Goal: Task Accomplishment & Management: Complete application form

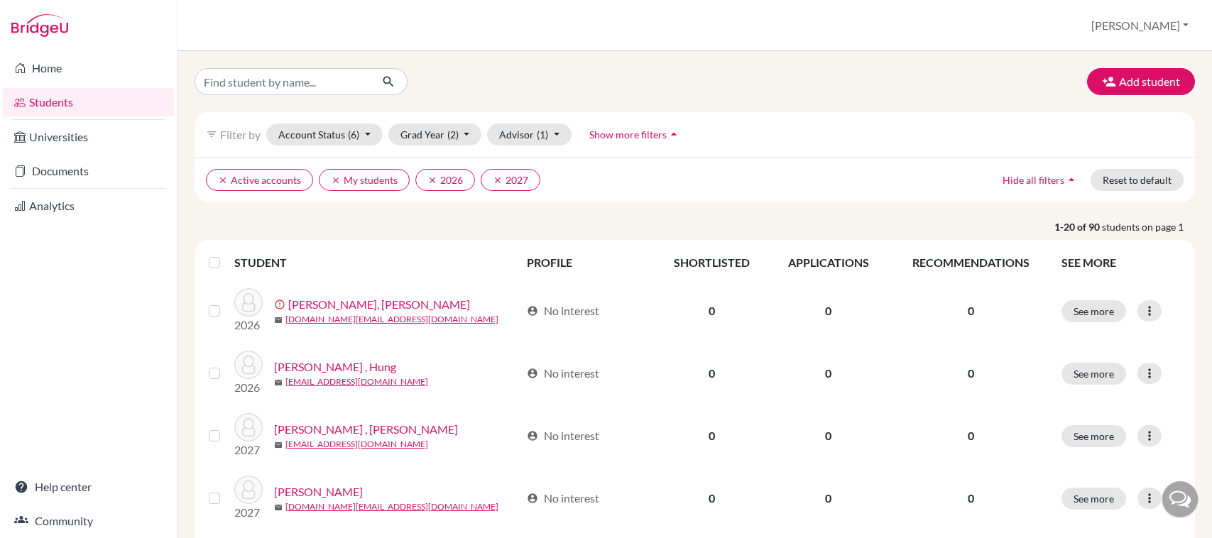
click at [313, 84] on input "Find student by name..." at bounding box center [282, 81] width 176 height 27
type input "[PERSON_NAME]"
click button "submit" at bounding box center [389, 81] width 38 height 27
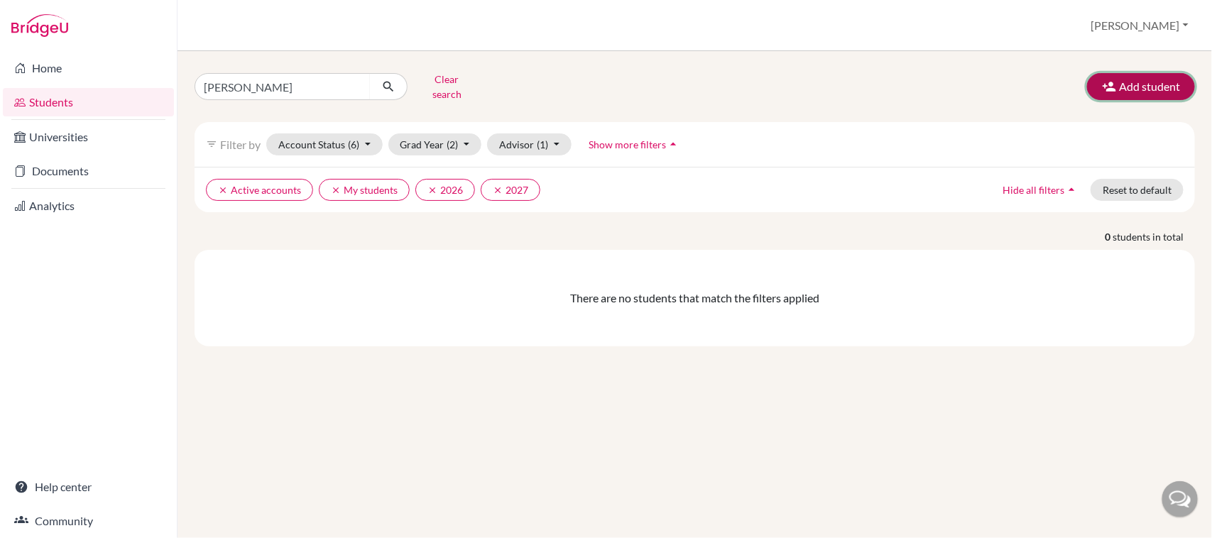
click at [1123, 82] on button "Add student" at bounding box center [1141, 86] width 108 height 27
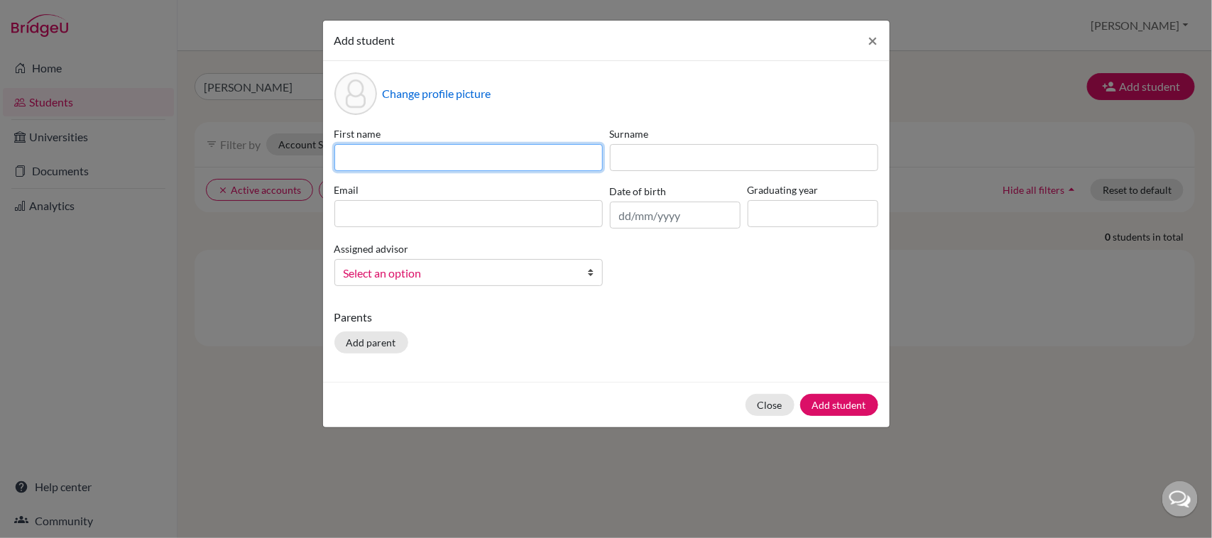
click at [564, 156] on input at bounding box center [468, 157] width 268 height 27
type input "chi"
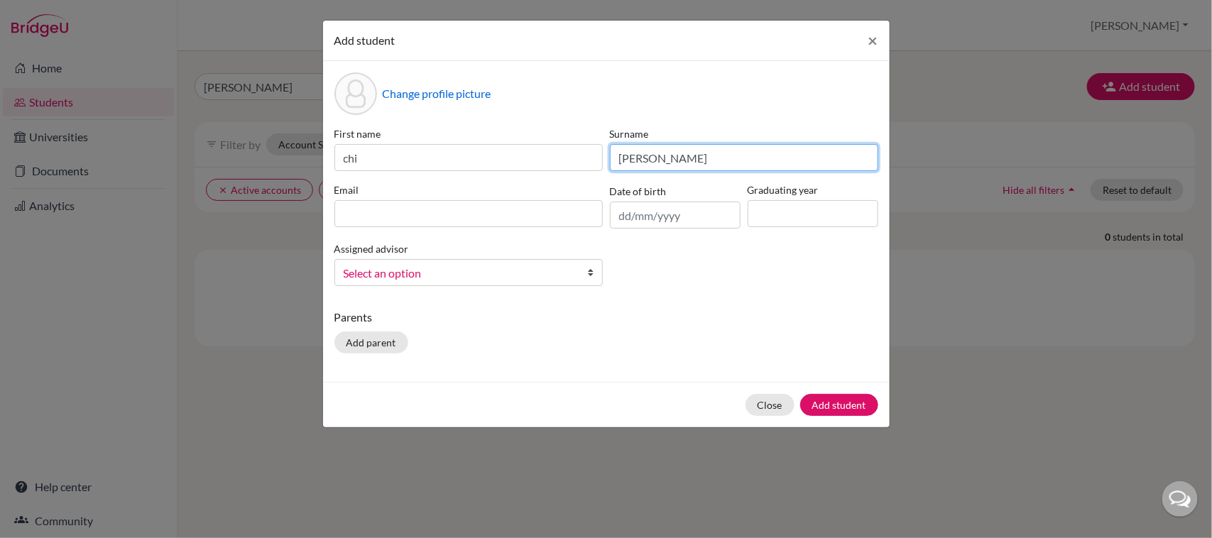
type input "[PERSON_NAME]"
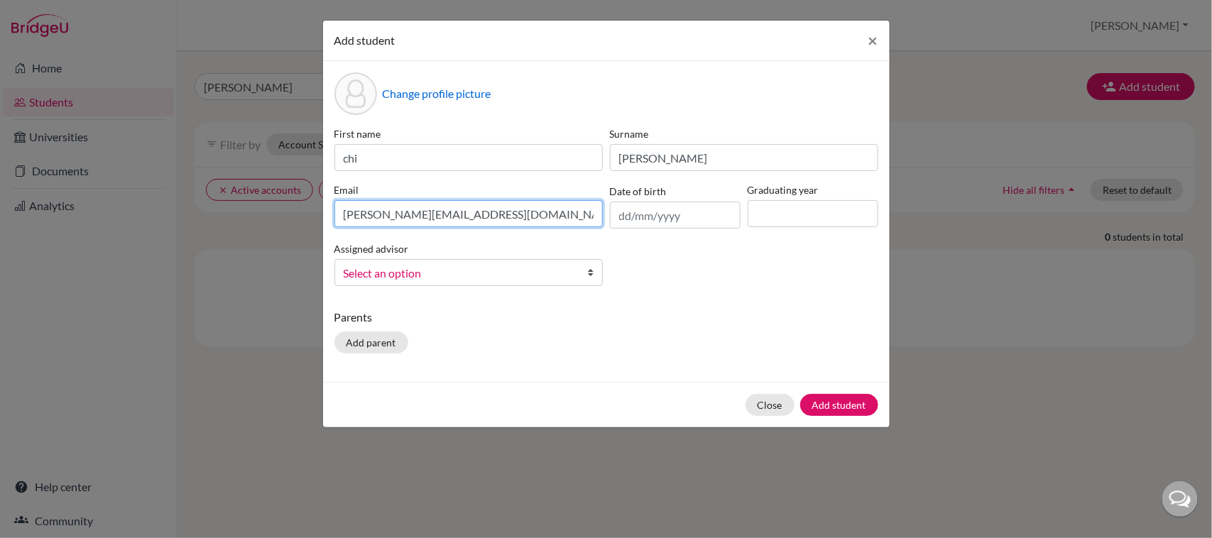
type input "[PERSON_NAME][EMAIL_ADDRESS][DOMAIN_NAME]"
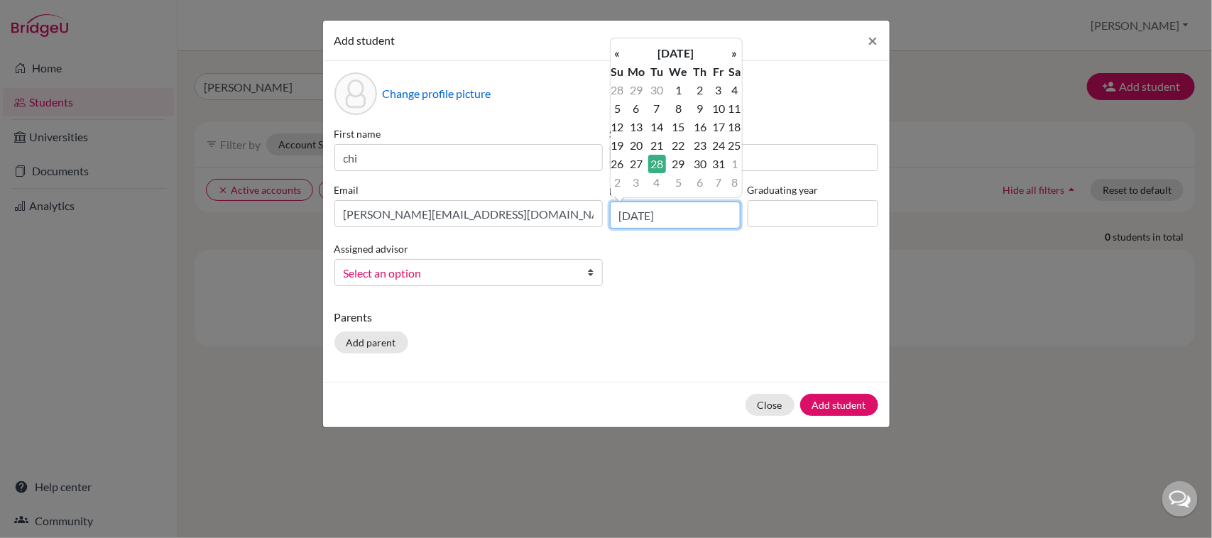
type input "[DATE]"
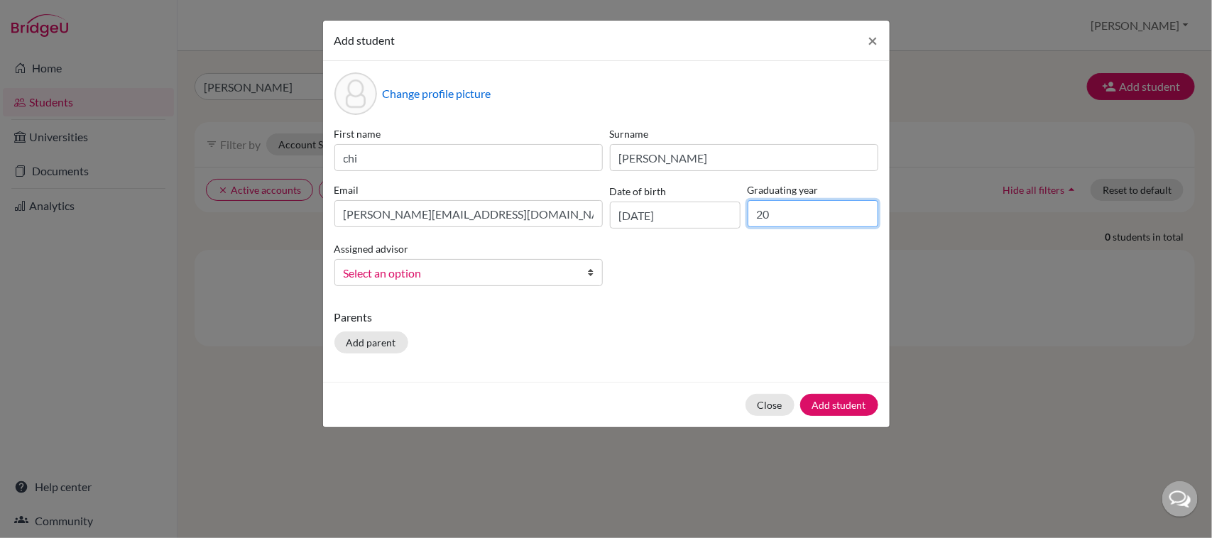
type input "2028"
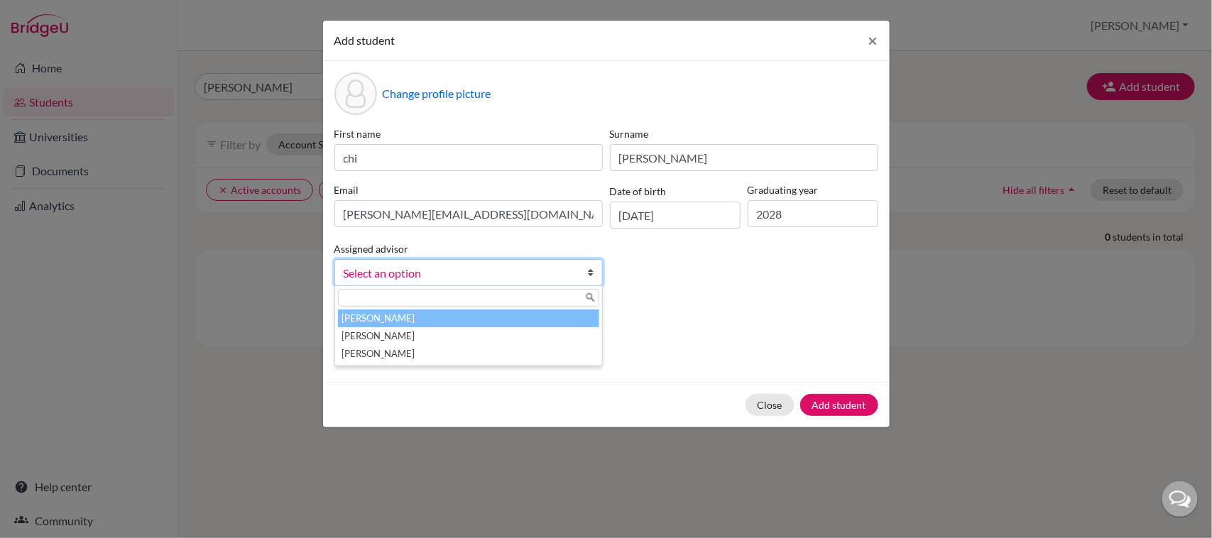
click at [515, 275] on span "Select an option" at bounding box center [459, 273] width 231 height 18
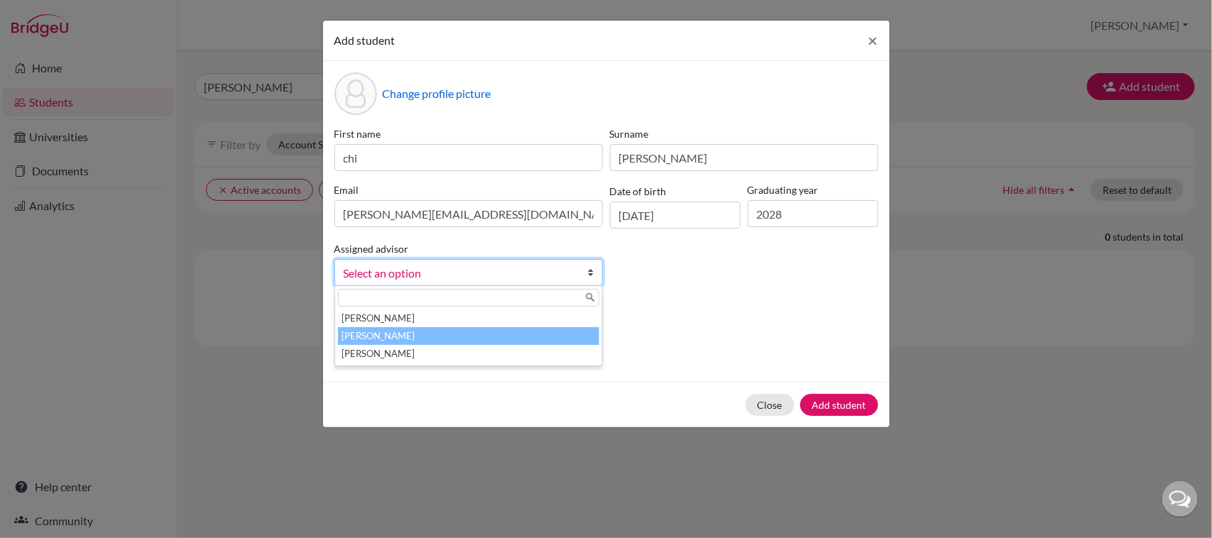
click at [410, 331] on li "[PERSON_NAME]" at bounding box center [468, 336] width 261 height 18
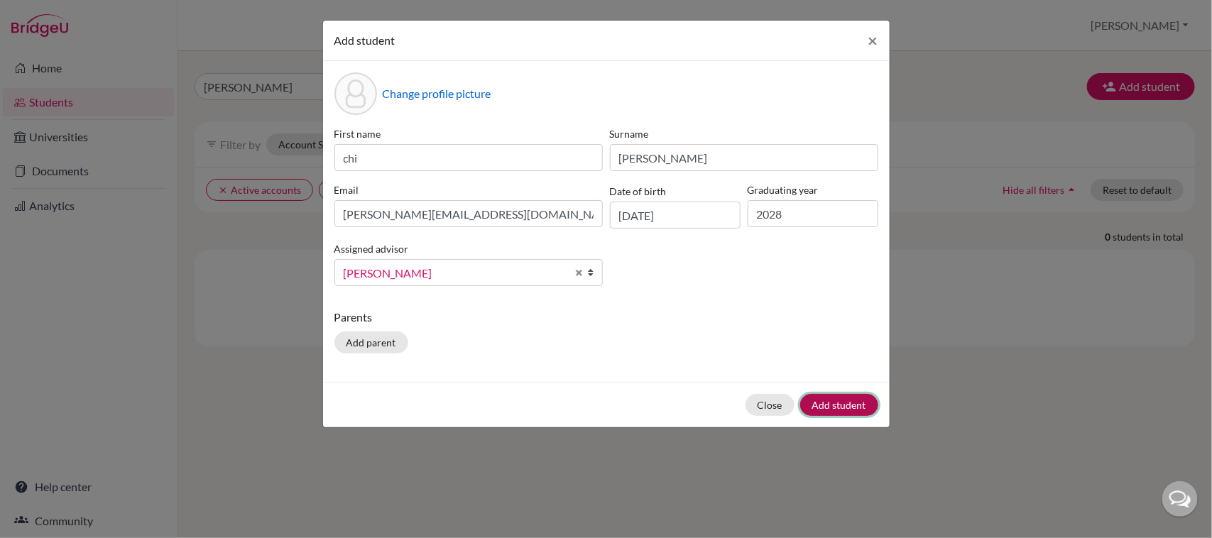
click at [838, 403] on button "Add student" at bounding box center [839, 405] width 78 height 22
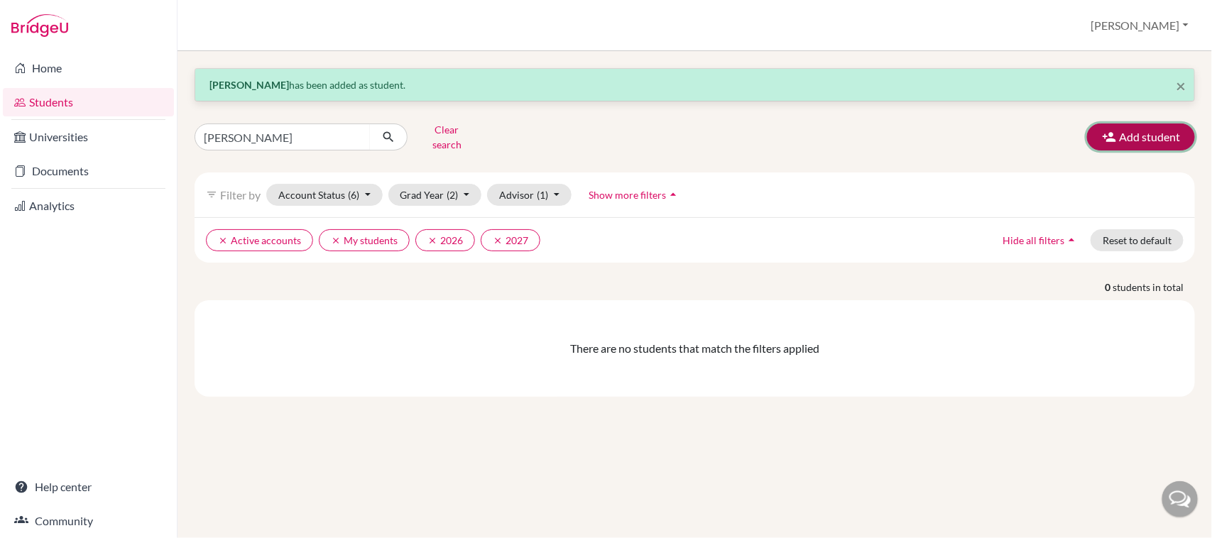
click at [1171, 129] on button "Add student" at bounding box center [1141, 137] width 108 height 27
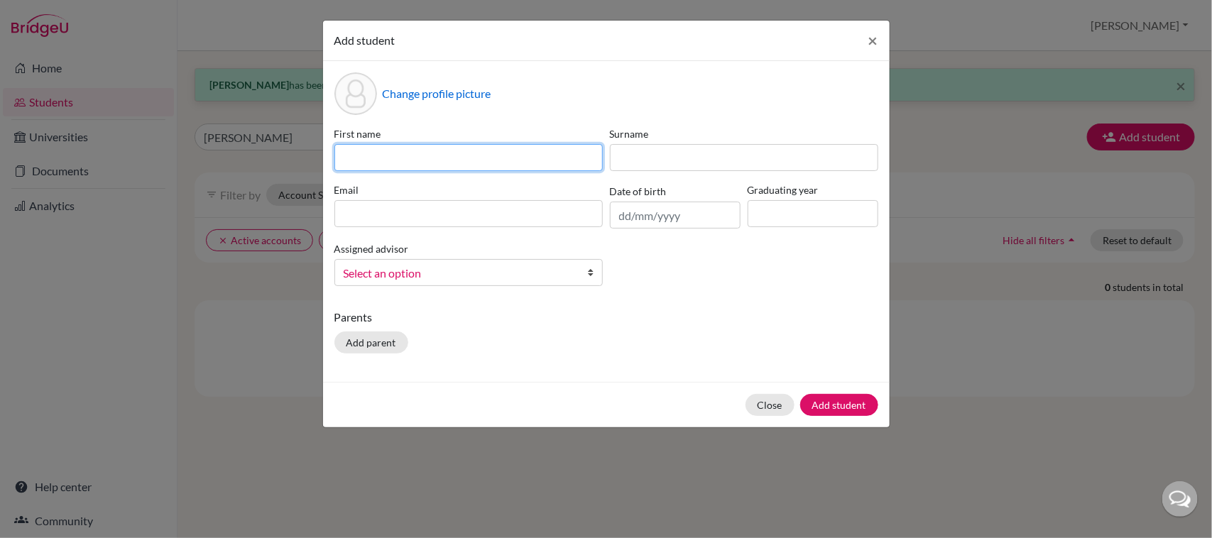
drag, startPoint x: 389, startPoint y: 156, endPoint x: 923, endPoint y: 341, distance: 565.0
click at [389, 156] on input at bounding box center [468, 157] width 268 height 27
type input "[PERSON_NAME]"
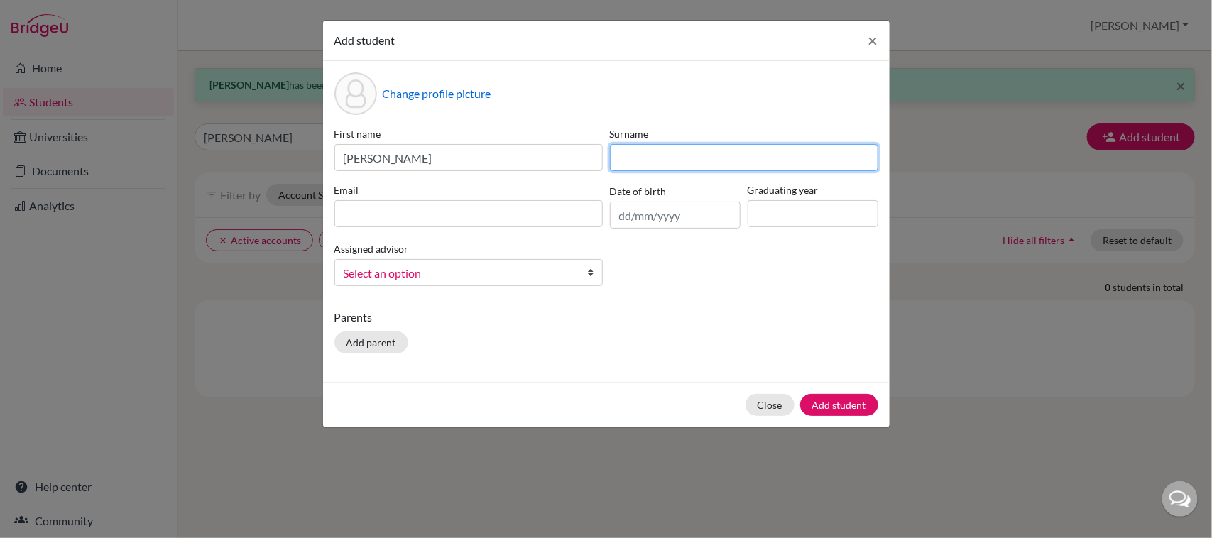
click at [712, 160] on input at bounding box center [744, 157] width 268 height 27
type input "[PERSON_NAME]"
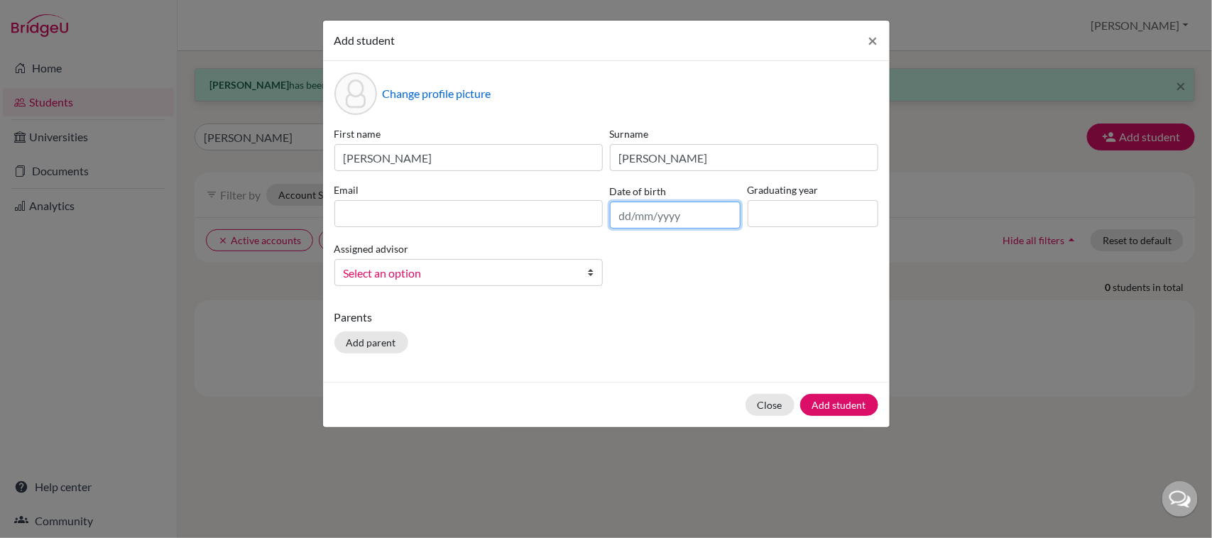
click at [622, 218] on input "text" at bounding box center [675, 215] width 131 height 27
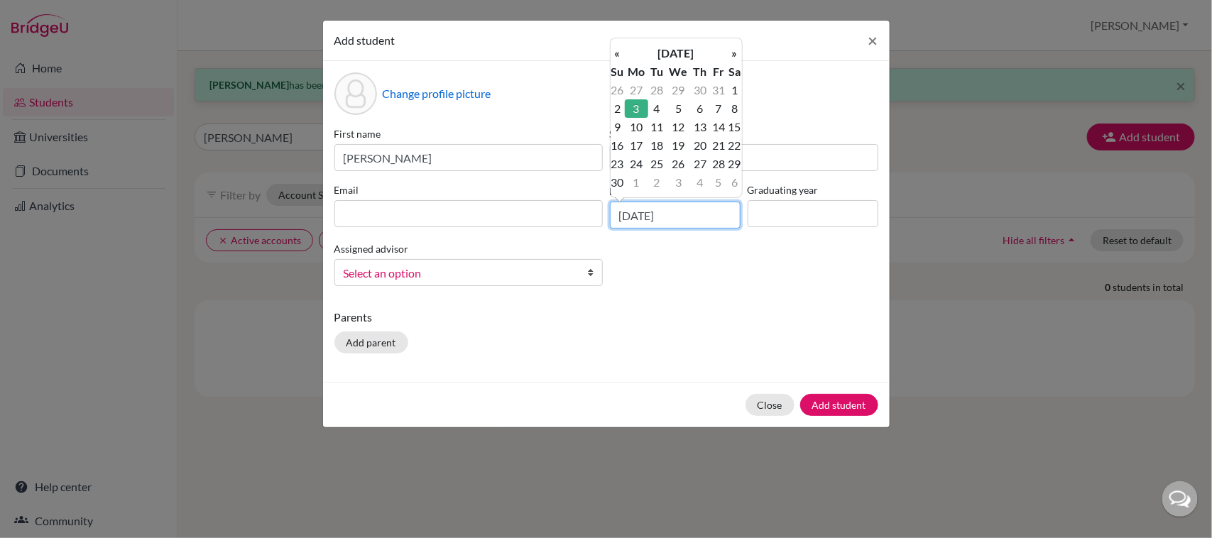
type input "[DATE]"
click at [774, 219] on input at bounding box center [812, 213] width 131 height 27
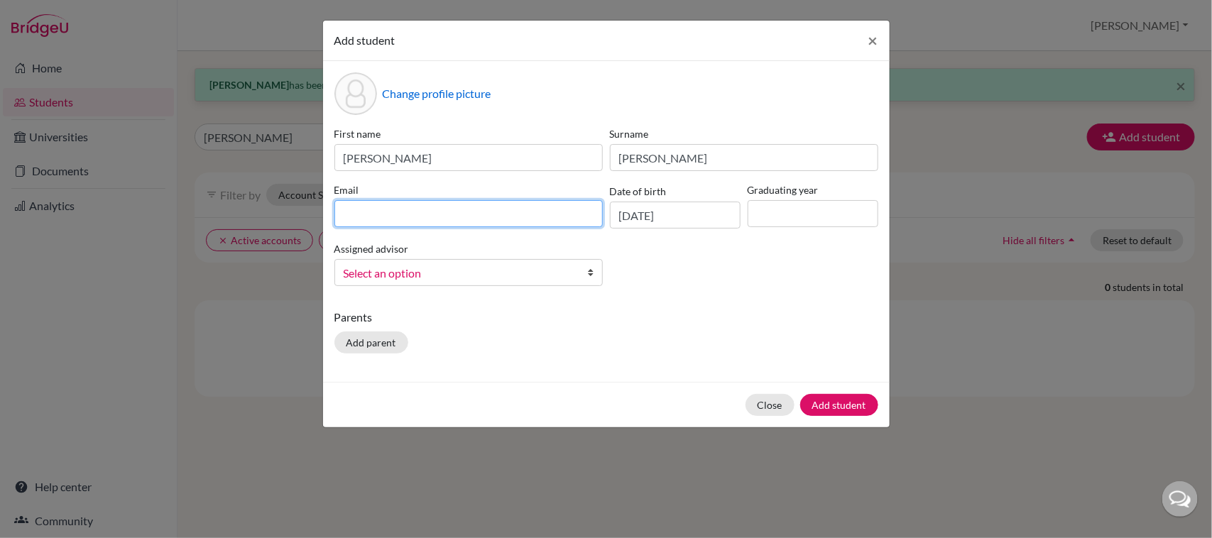
click at [484, 217] on input at bounding box center [468, 213] width 268 height 27
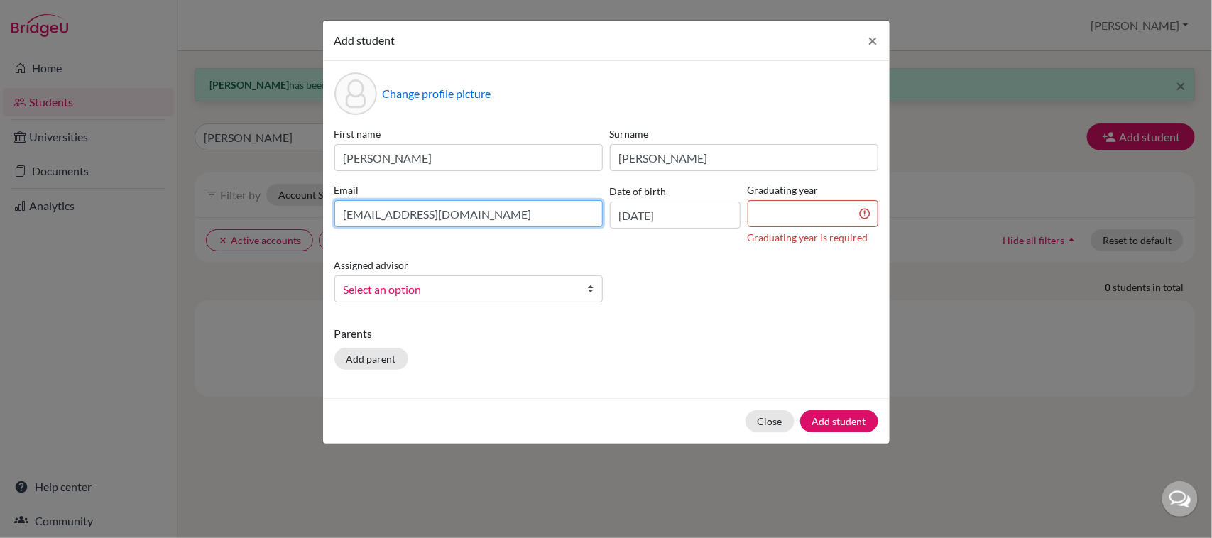
type input "[EMAIL_ADDRESS][DOMAIN_NAME]"
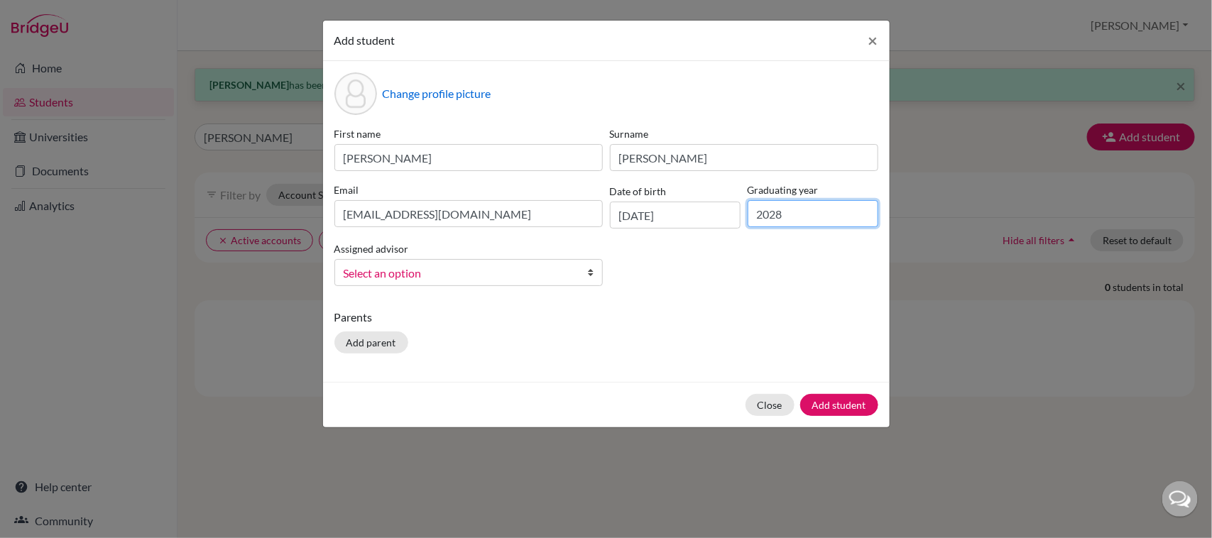
type input "2028"
click at [474, 265] on span "Select an option" at bounding box center [459, 273] width 231 height 18
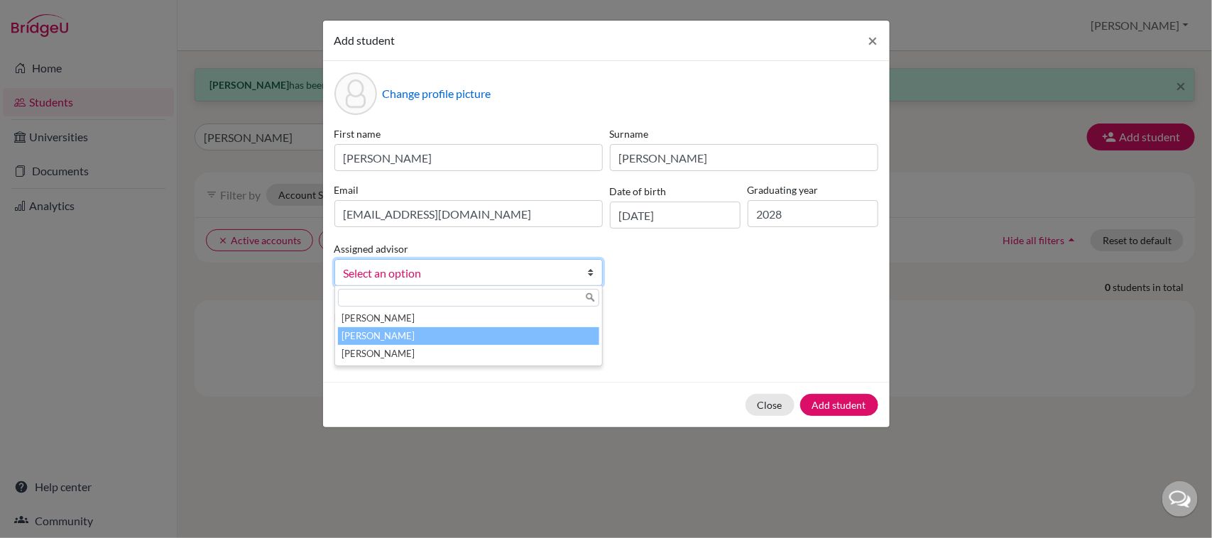
click at [391, 334] on li "[PERSON_NAME]" at bounding box center [468, 336] width 261 height 18
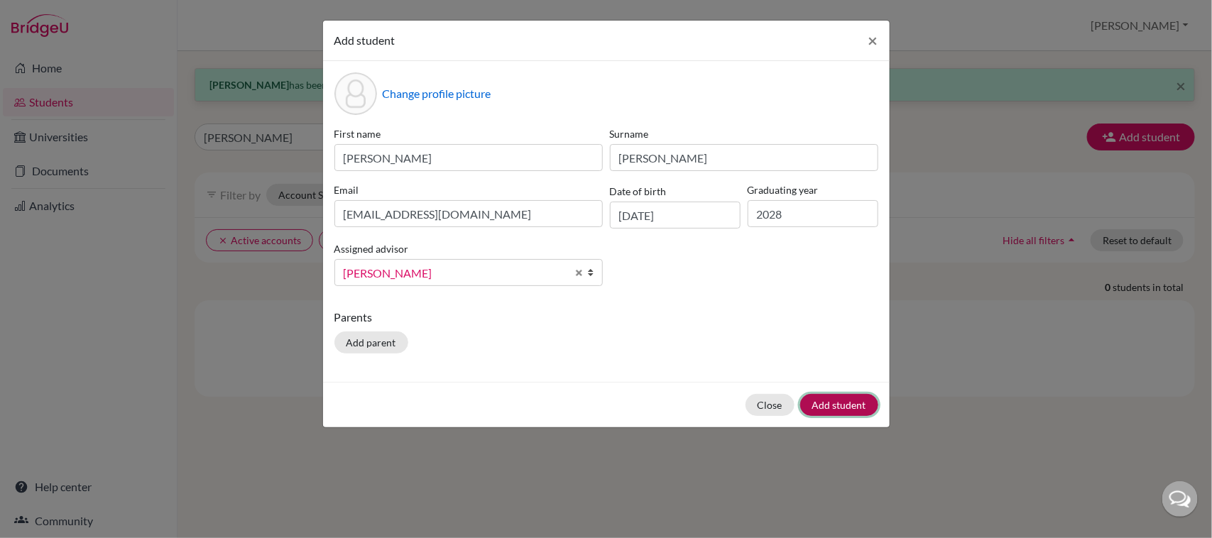
click at [850, 405] on button "Add student" at bounding box center [839, 405] width 78 height 22
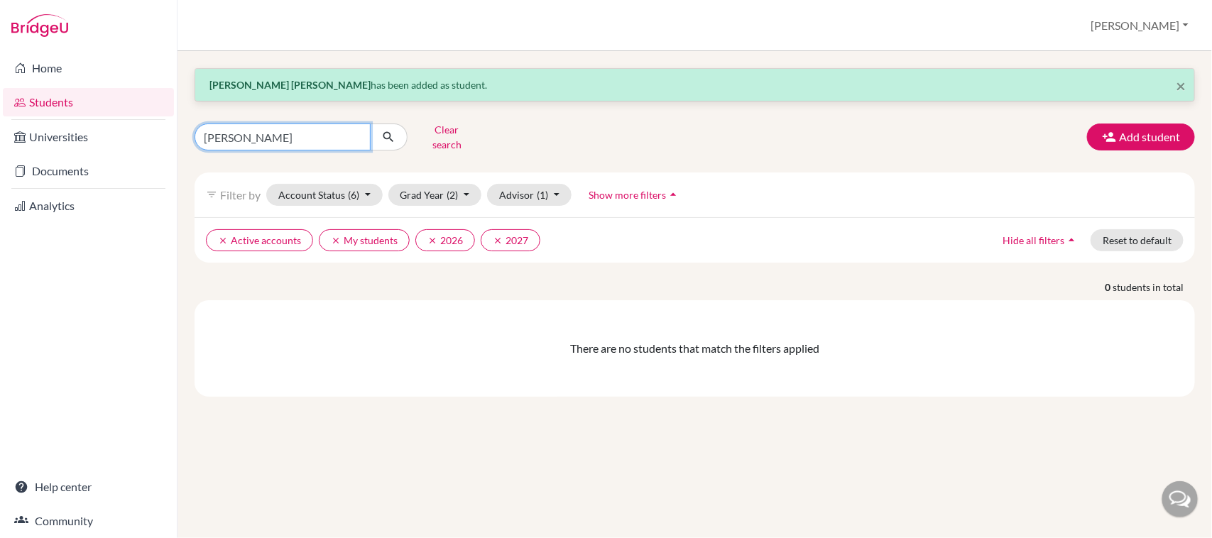
click at [260, 137] on input "[PERSON_NAME]" at bounding box center [282, 137] width 176 height 27
type input "[PERSON_NAME]"
click button "submit" at bounding box center [389, 137] width 38 height 27
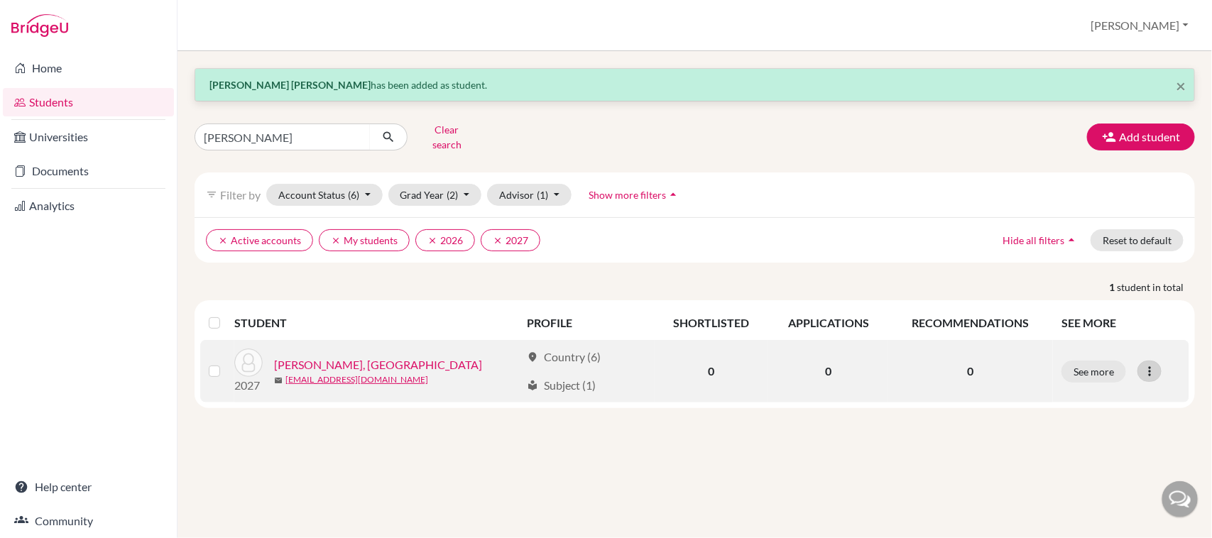
click at [1151, 364] on icon at bounding box center [1149, 371] width 14 height 14
click at [1112, 444] on button "Reset Password" at bounding box center [1088, 447] width 112 height 23
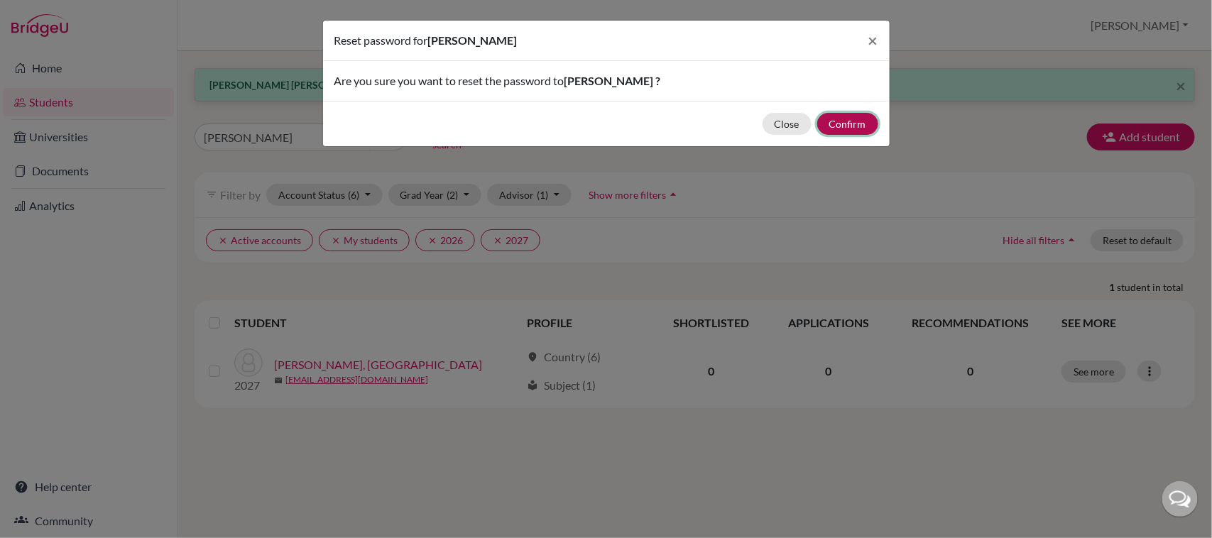
click at [845, 123] on button "Confirm" at bounding box center [847, 124] width 61 height 22
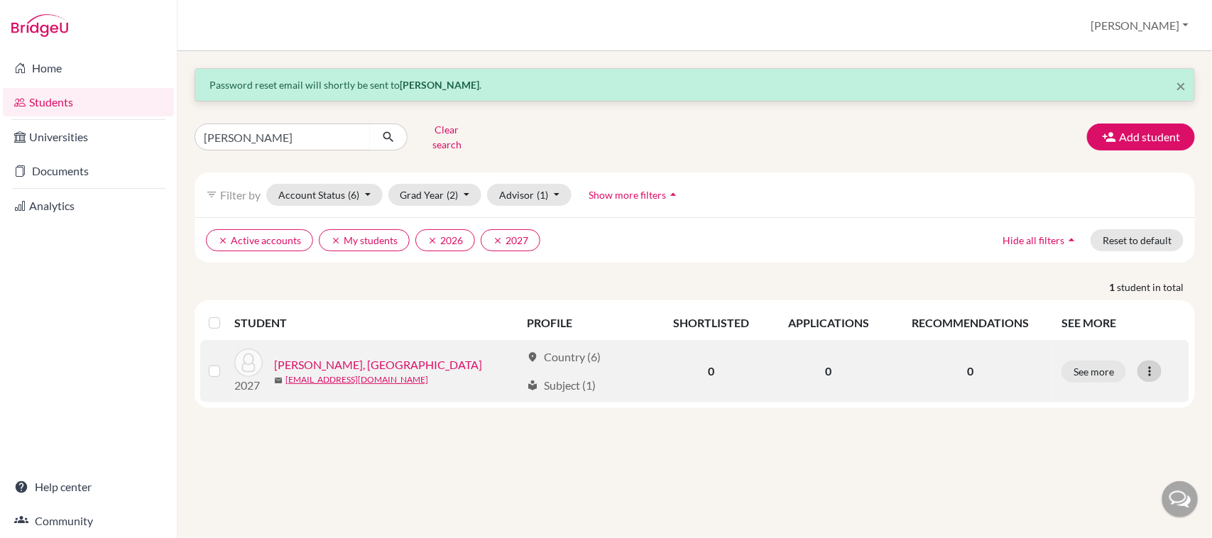
click at [1143, 364] on icon at bounding box center [1149, 371] width 14 height 14
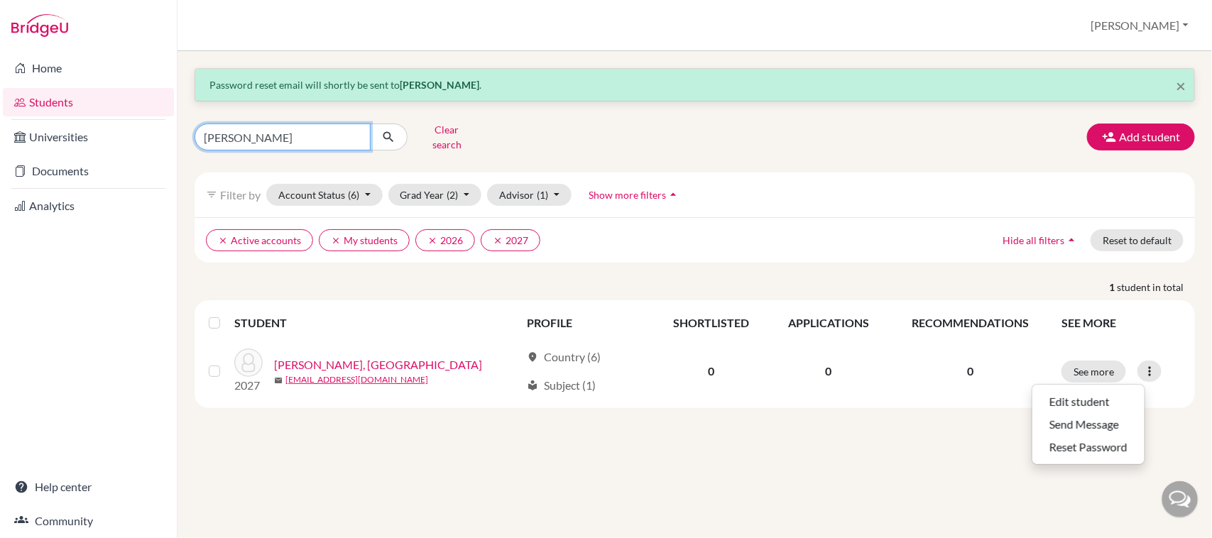
click at [336, 125] on input "[PERSON_NAME]" at bounding box center [282, 137] width 176 height 27
type input "n"
type input "[PERSON_NAME]"
click button "submit" at bounding box center [389, 137] width 38 height 27
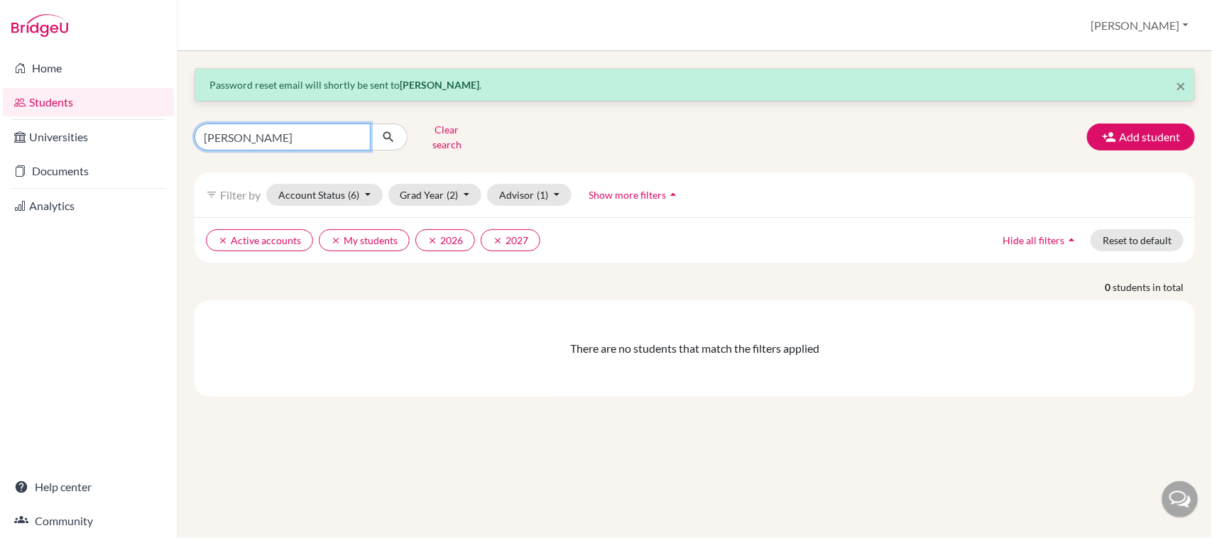
click at [335, 126] on input "[PERSON_NAME]" at bounding box center [282, 137] width 176 height 27
type input "[EMAIL_ADDRESS][DOMAIN_NAME]"
click button "submit" at bounding box center [389, 137] width 38 height 27
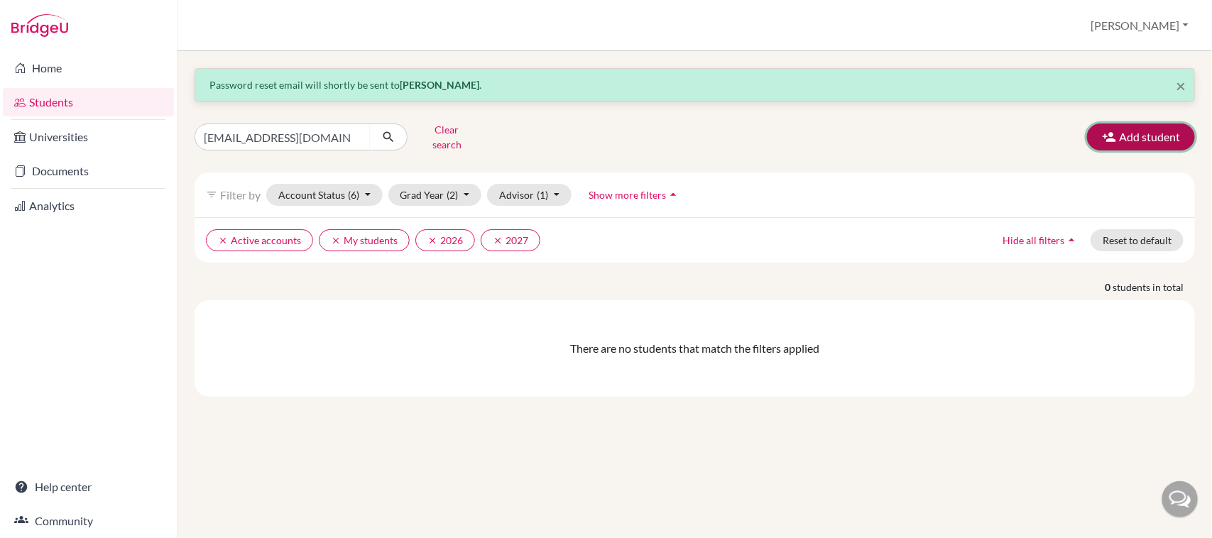
click at [1153, 126] on button "Add student" at bounding box center [1141, 137] width 108 height 27
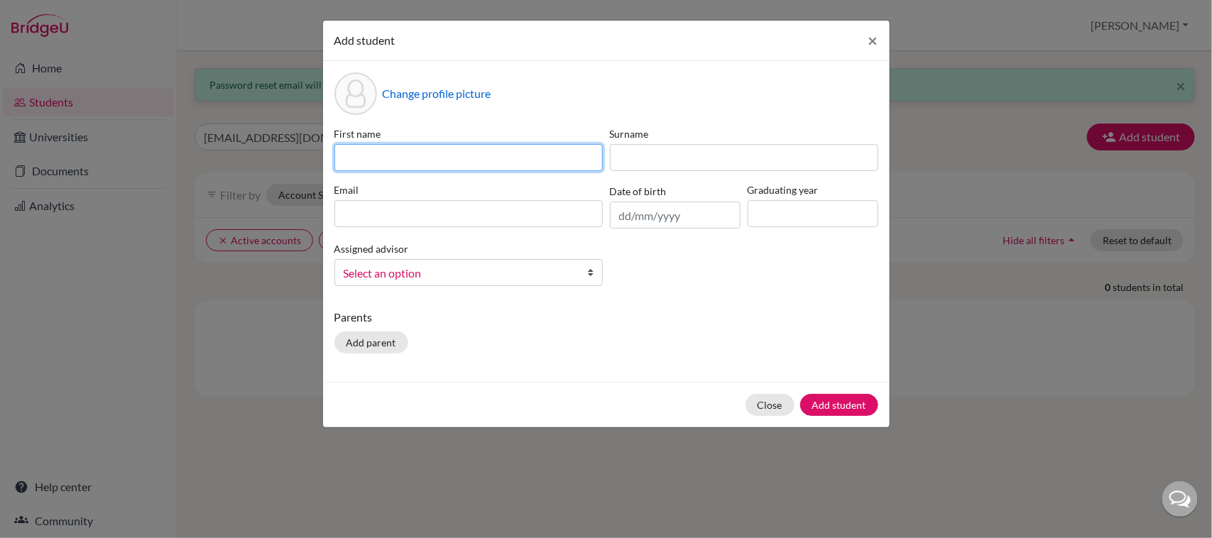
click at [421, 151] on input at bounding box center [468, 157] width 268 height 27
type input "[PERSON_NAME]"
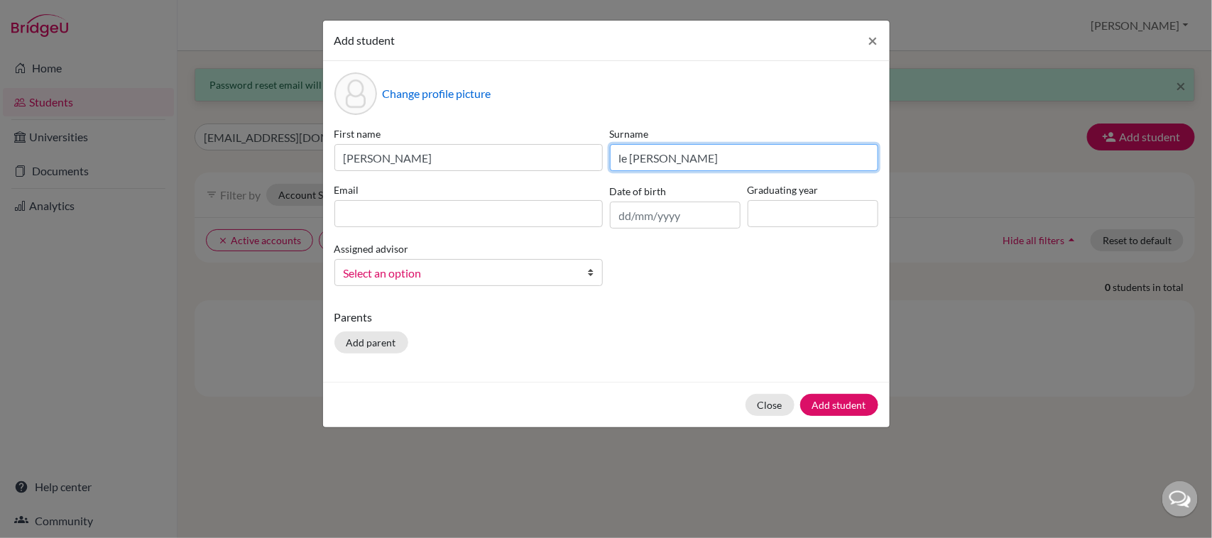
type input "le [PERSON_NAME]"
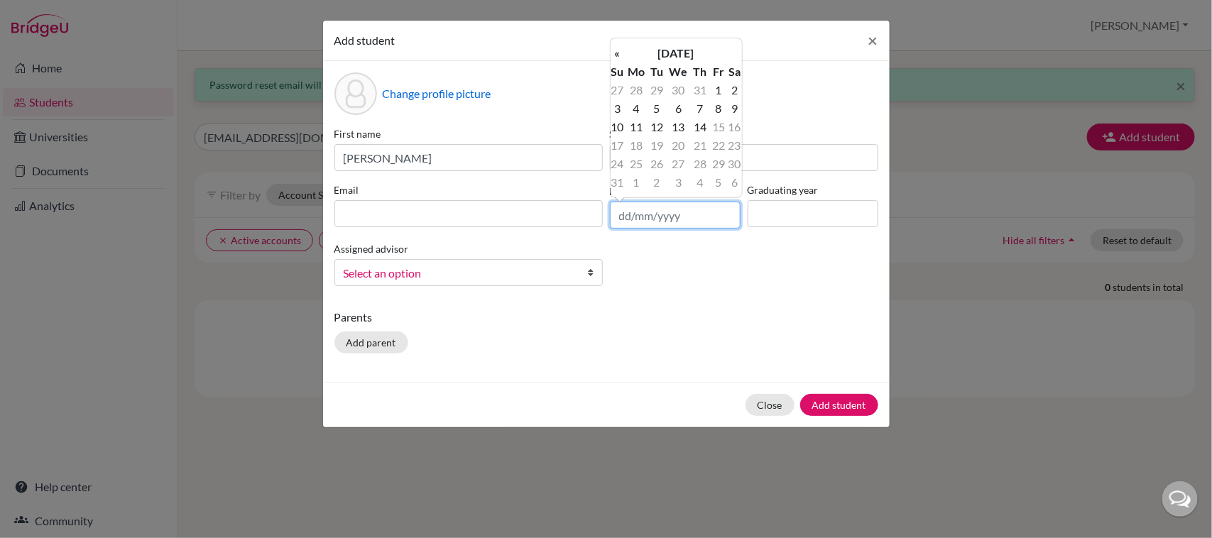
click at [625, 214] on input "text" at bounding box center [675, 215] width 131 height 27
type input "[DATE]"
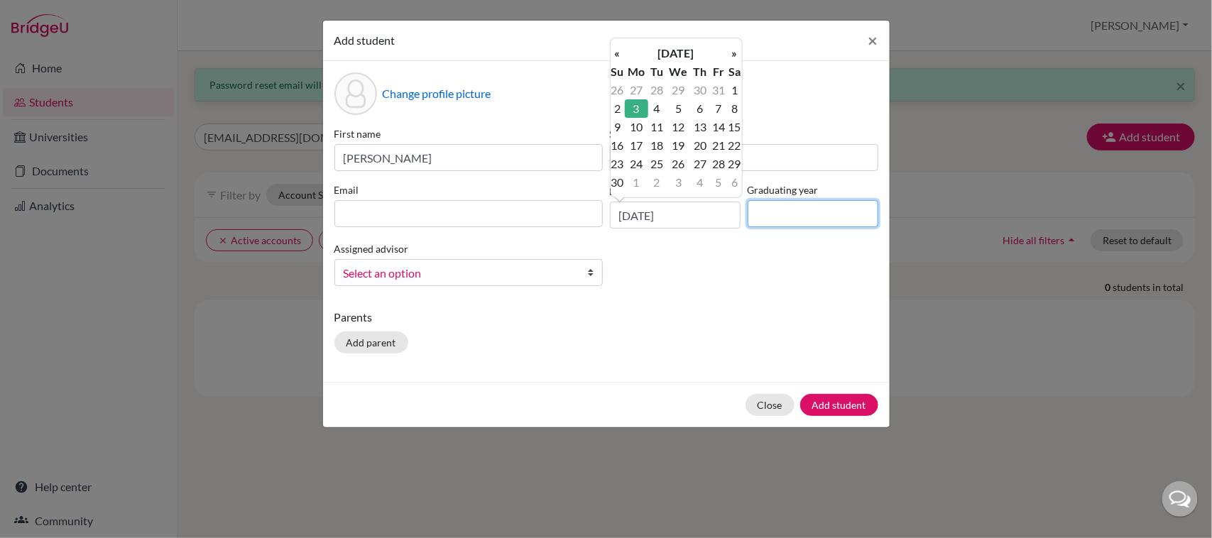
click at [782, 221] on input at bounding box center [812, 213] width 131 height 27
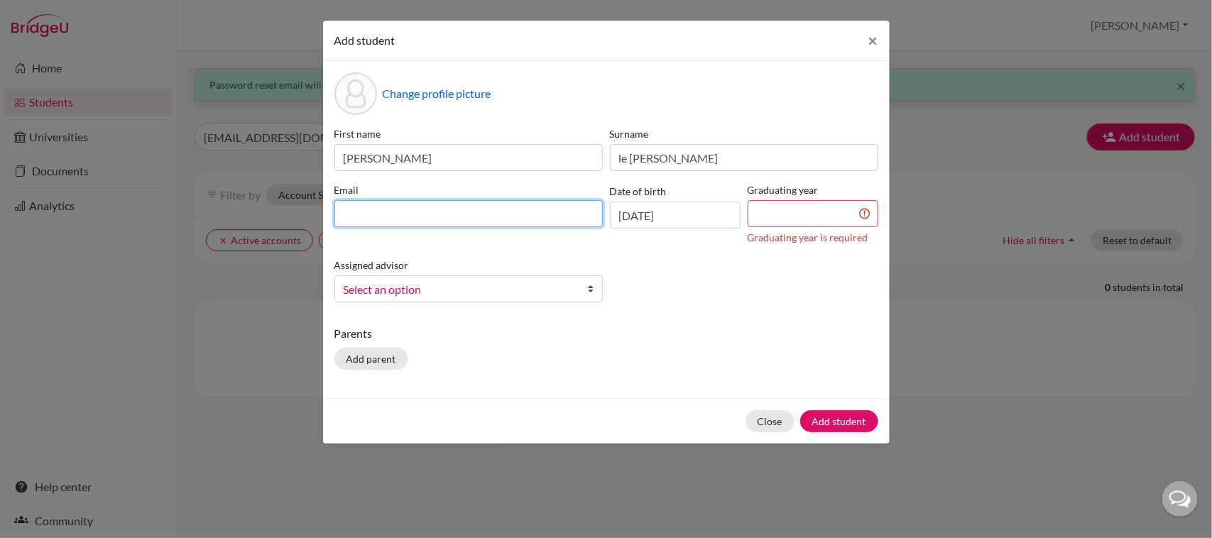
click at [362, 212] on input at bounding box center [468, 213] width 268 height 27
type input "[EMAIL_ADDRESS][DOMAIN_NAME]"
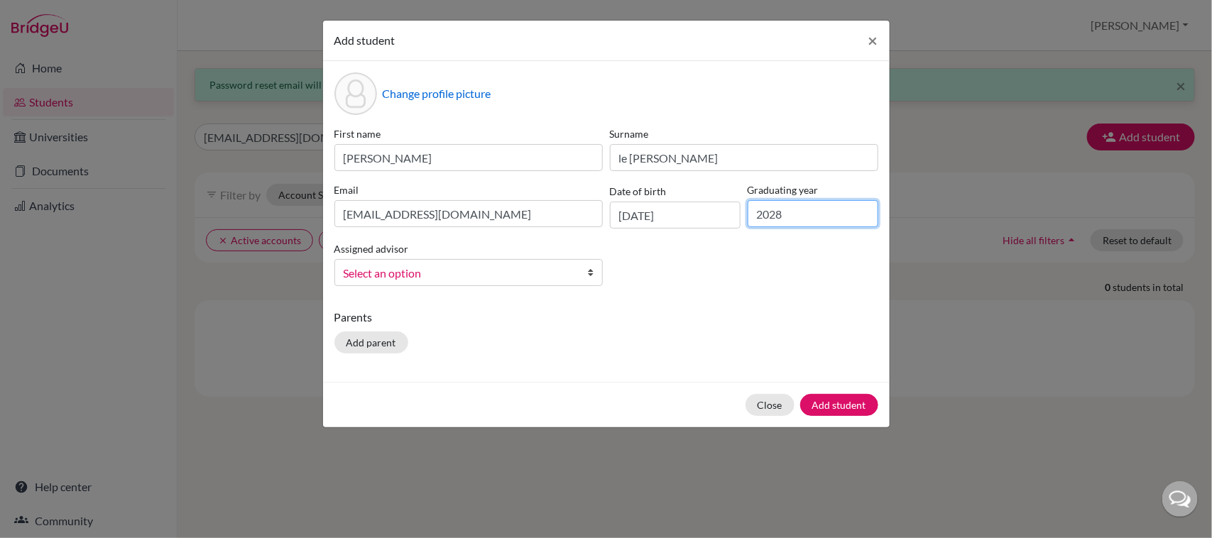
type input "2028"
click at [449, 268] on span "Select an option" at bounding box center [459, 273] width 231 height 18
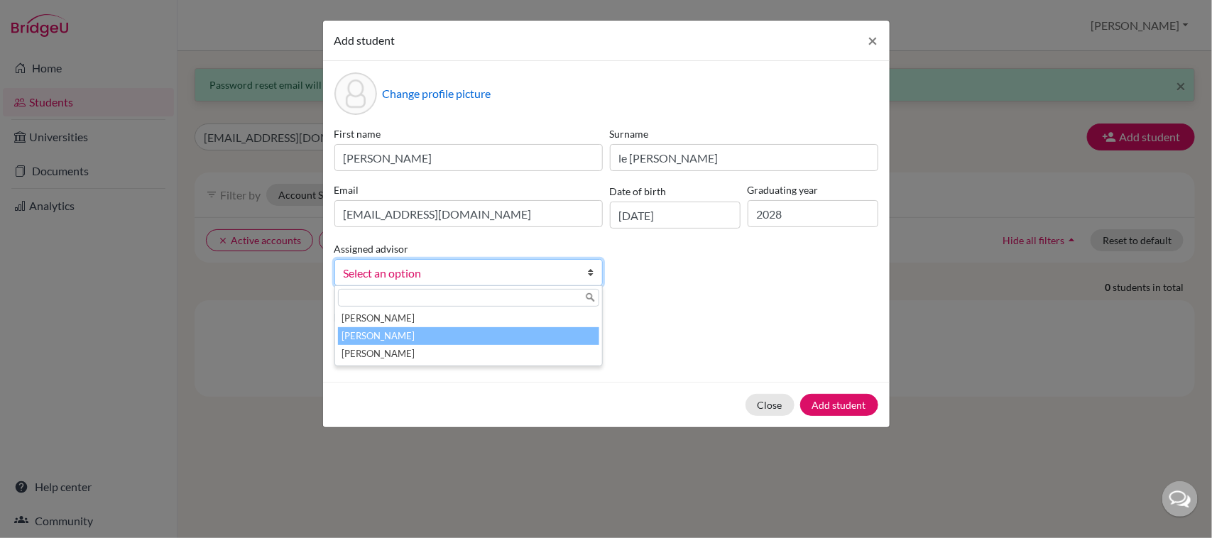
click at [431, 336] on li "[PERSON_NAME]" at bounding box center [468, 336] width 261 height 18
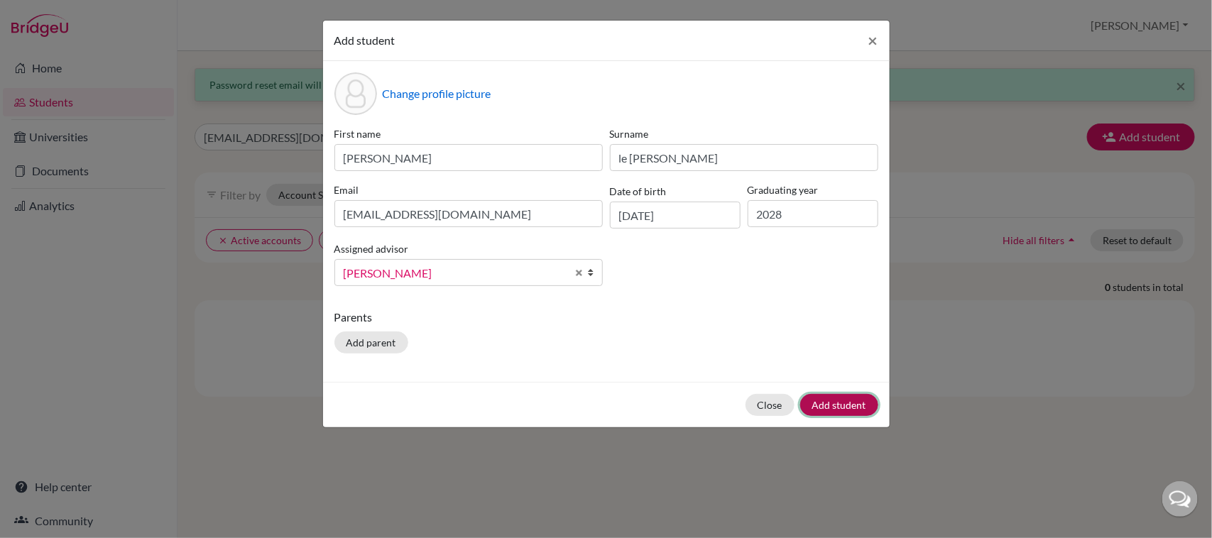
click at [856, 407] on button "Add student" at bounding box center [839, 405] width 78 height 22
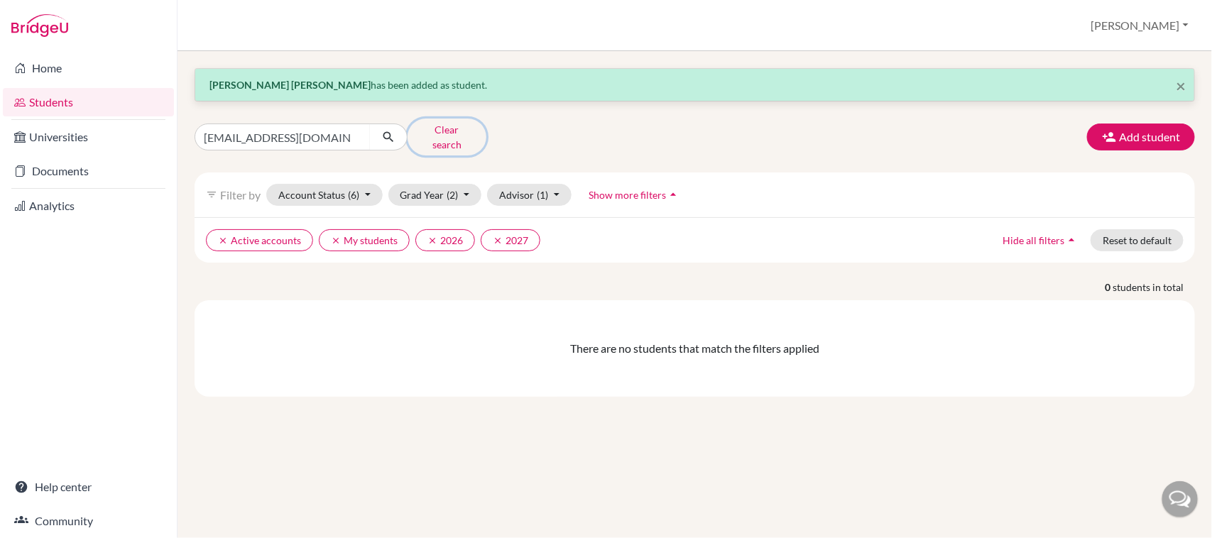
click at [441, 128] on button "Clear search" at bounding box center [446, 137] width 79 height 37
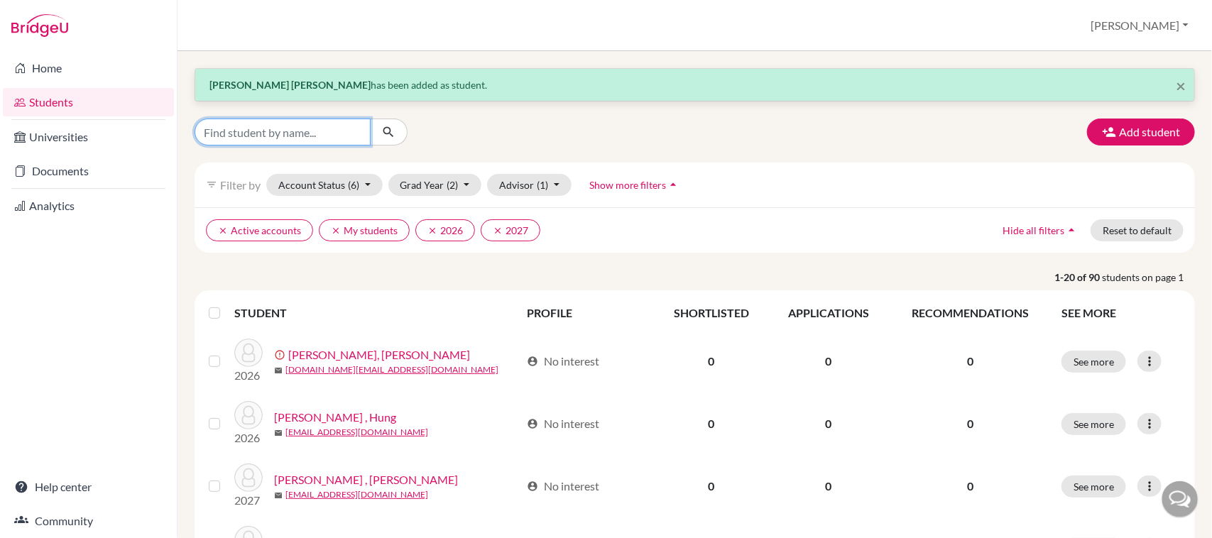
click at [336, 138] on input "Find student by name..." at bounding box center [282, 132] width 176 height 27
click at [1138, 121] on button "Add student" at bounding box center [1141, 132] width 108 height 27
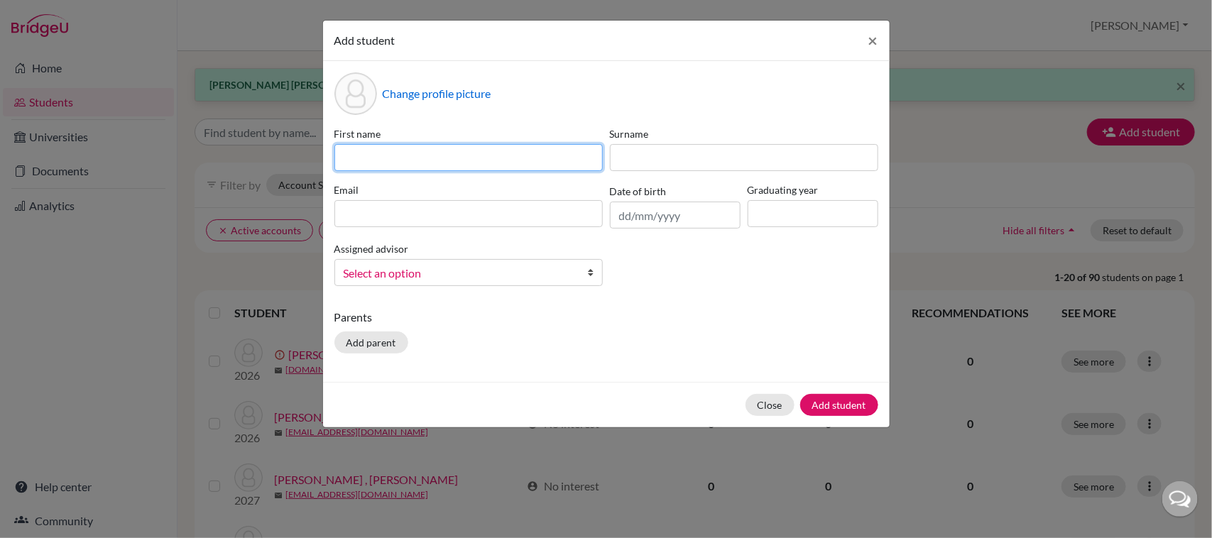
click at [463, 168] on input at bounding box center [468, 157] width 268 height 27
type input "Jiin"
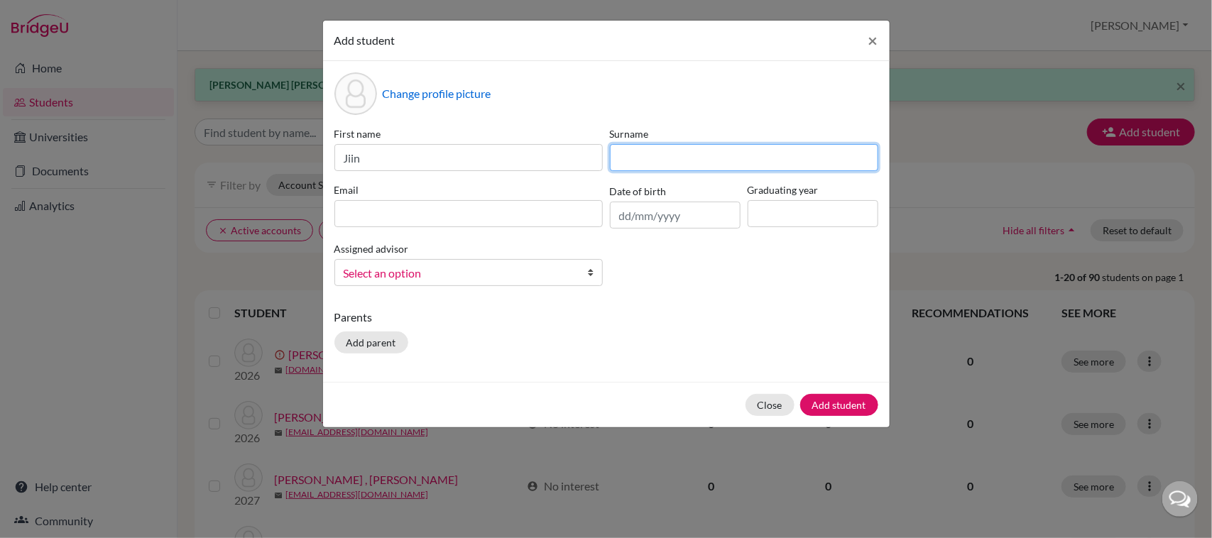
click at [629, 160] on input at bounding box center [744, 157] width 268 height 27
type input "[PERSON_NAME]"
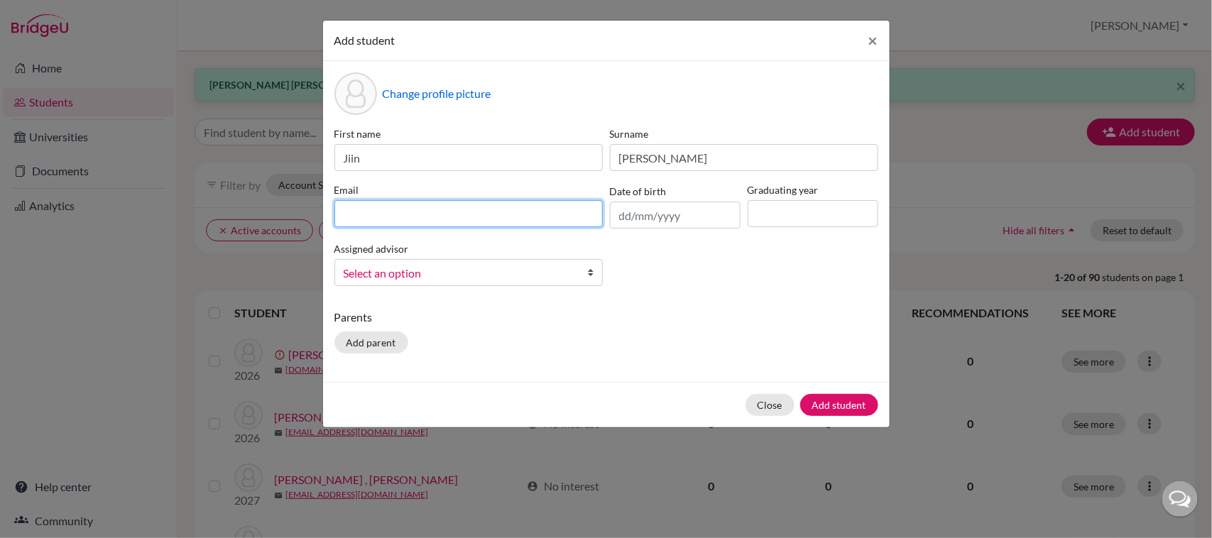
click at [434, 222] on input at bounding box center [468, 213] width 268 height 27
type input "[EMAIL_ADDRESS][DOMAIN_NAME]"
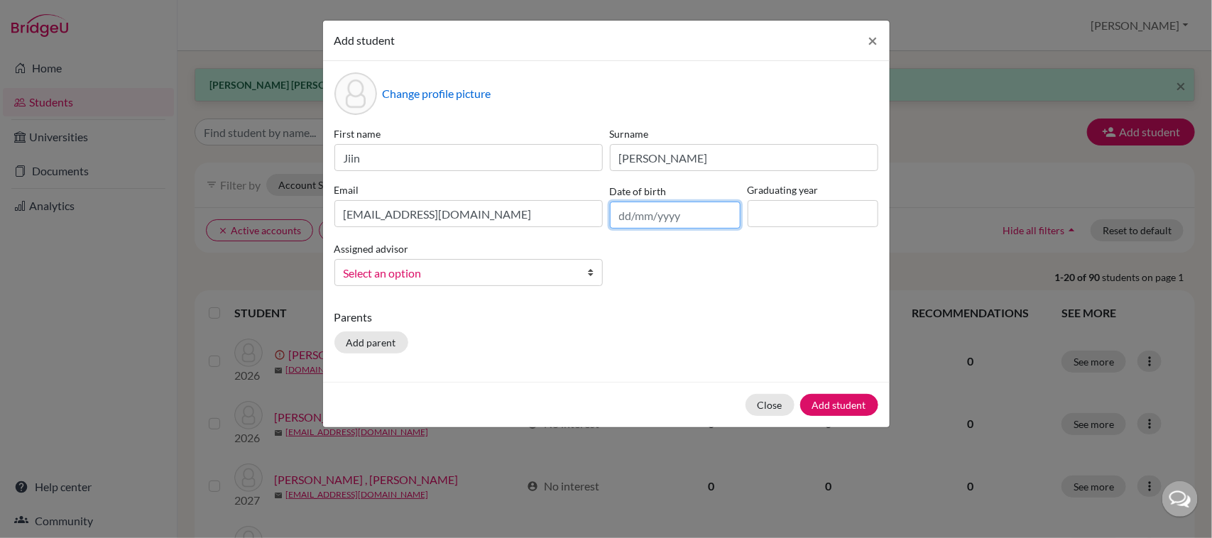
click at [625, 214] on input "text" at bounding box center [675, 215] width 131 height 27
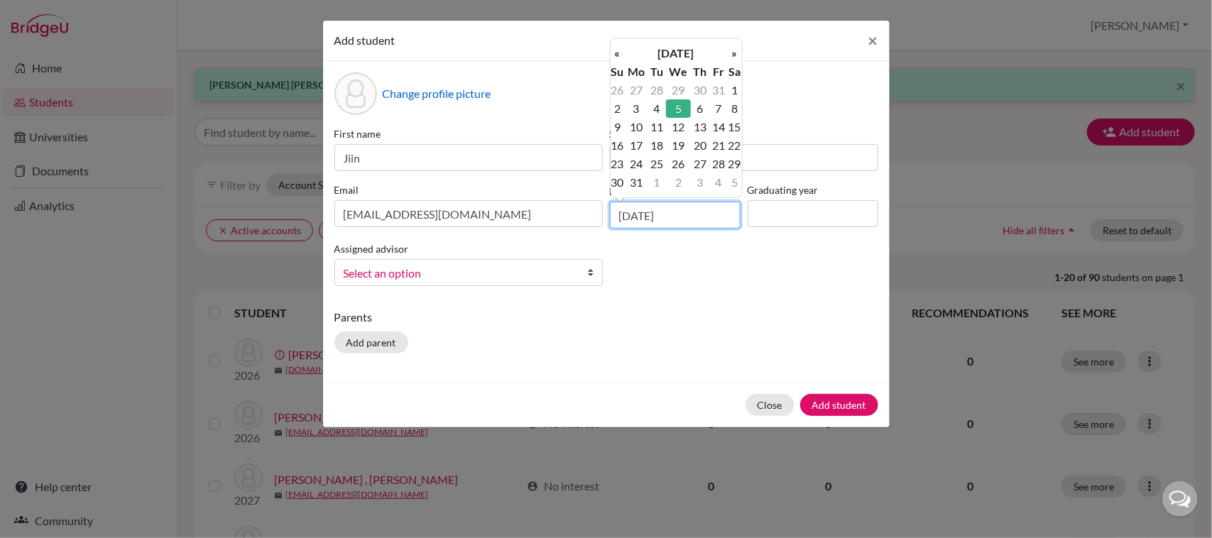
type input "[DATE]"
click at [825, 215] on input at bounding box center [812, 213] width 131 height 27
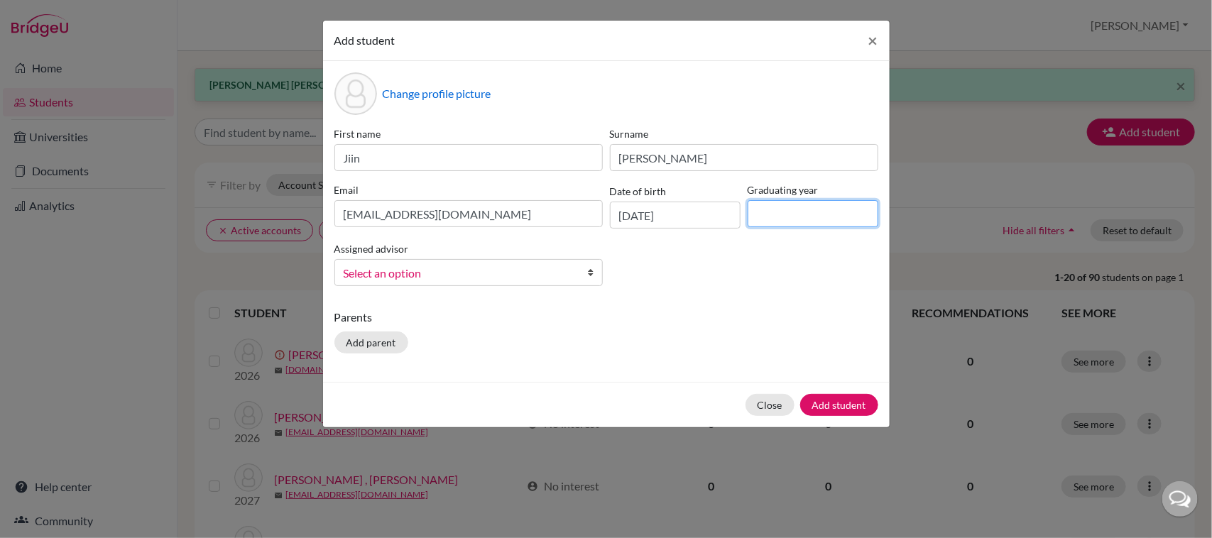
type input "2028"
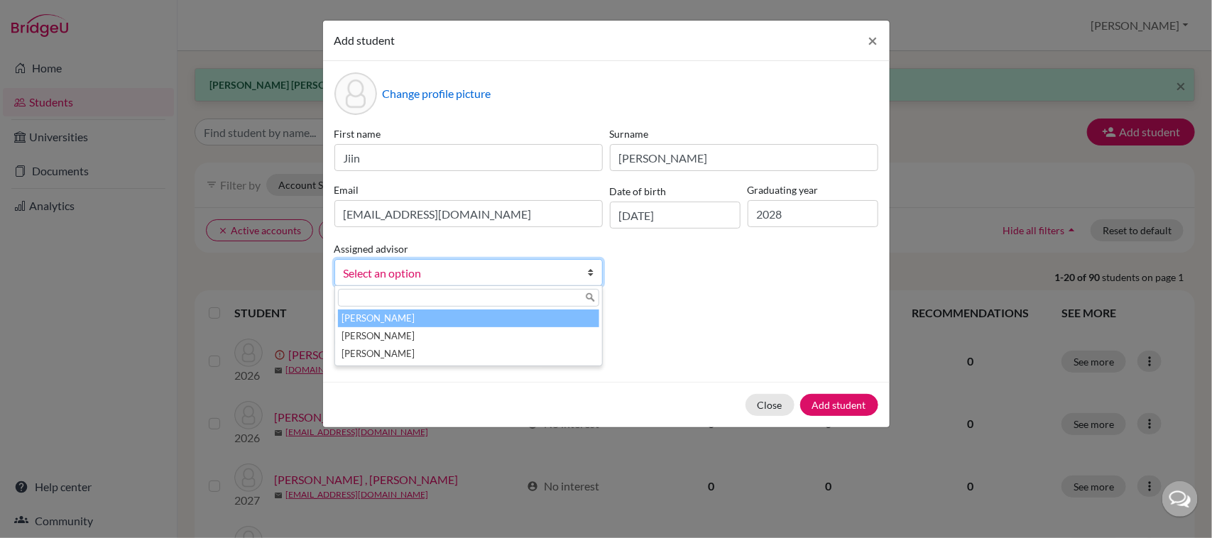
click at [498, 275] on span "Select an option" at bounding box center [459, 273] width 231 height 18
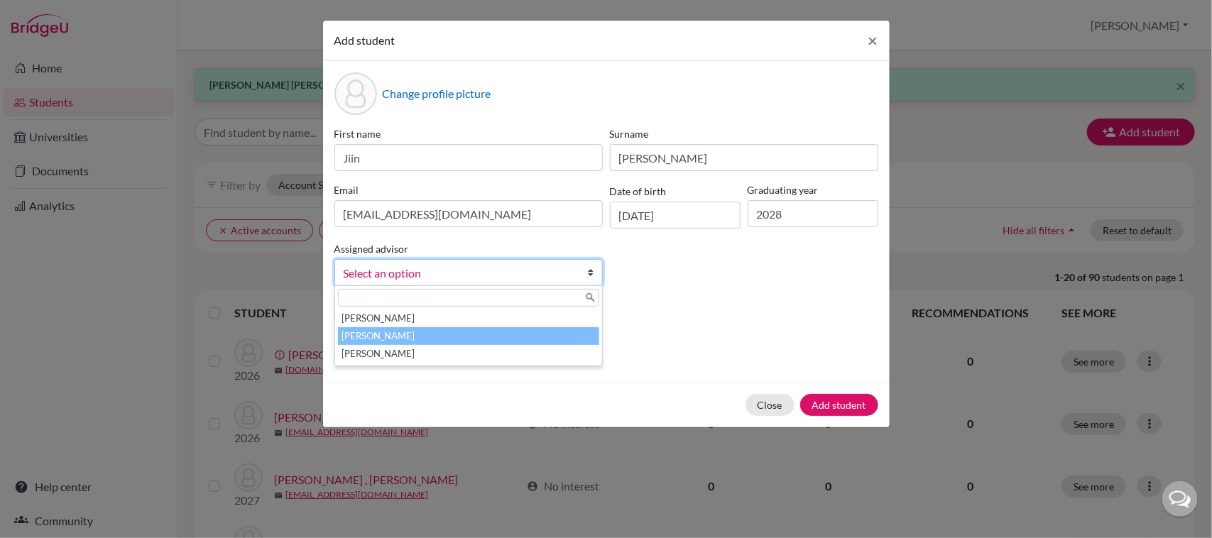
click at [417, 337] on li "[PERSON_NAME]" at bounding box center [468, 336] width 261 height 18
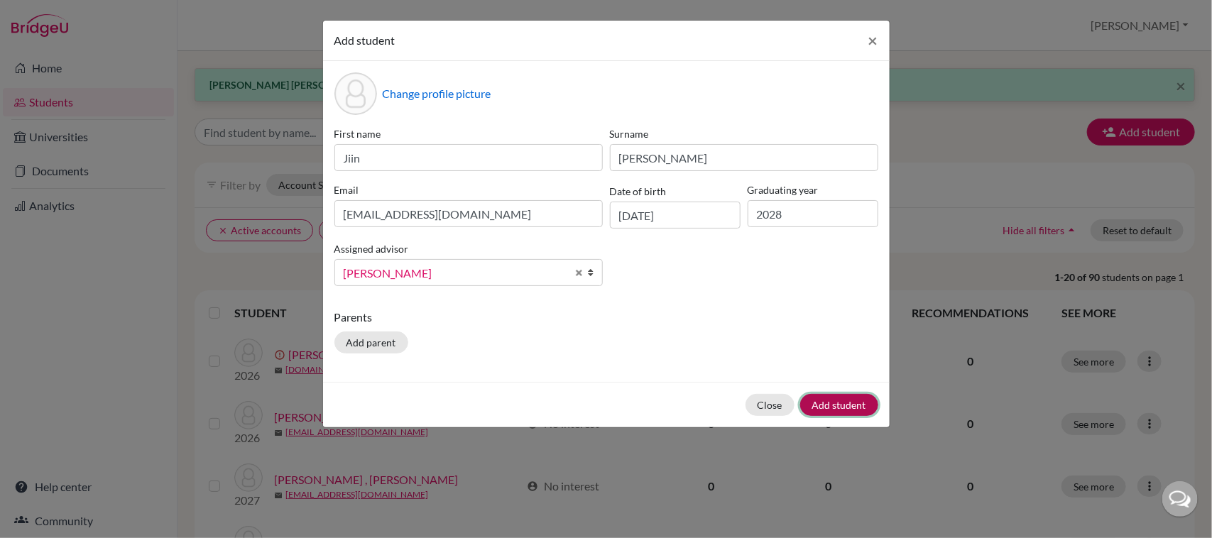
click at [833, 406] on button "Add student" at bounding box center [839, 405] width 78 height 22
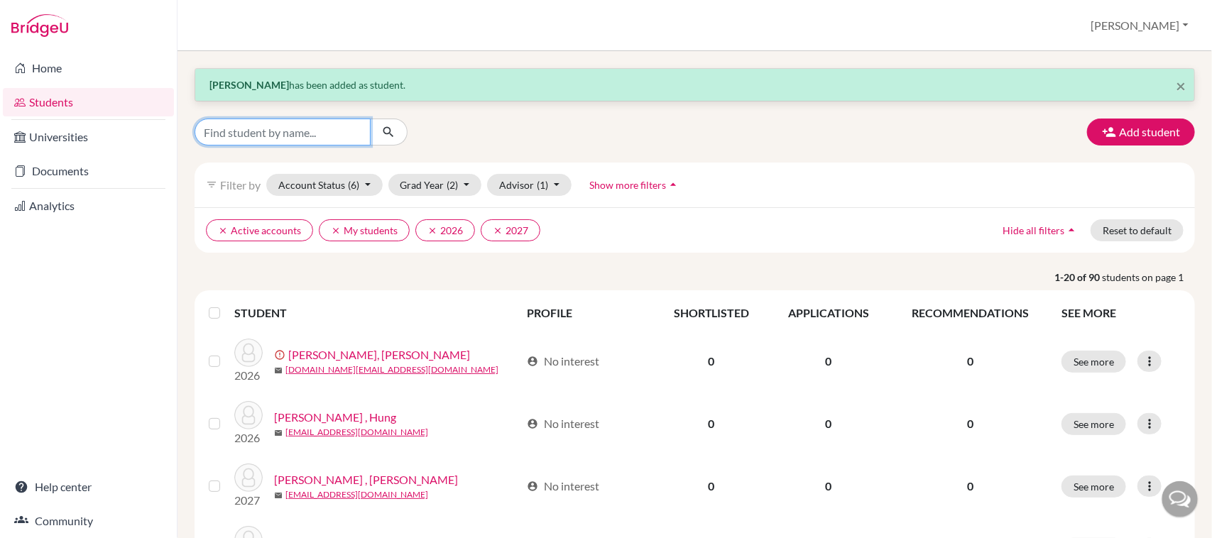
click at [261, 131] on input "Find student by name..." at bounding box center [282, 132] width 176 height 27
click at [1144, 126] on button "Add student" at bounding box center [1141, 132] width 108 height 27
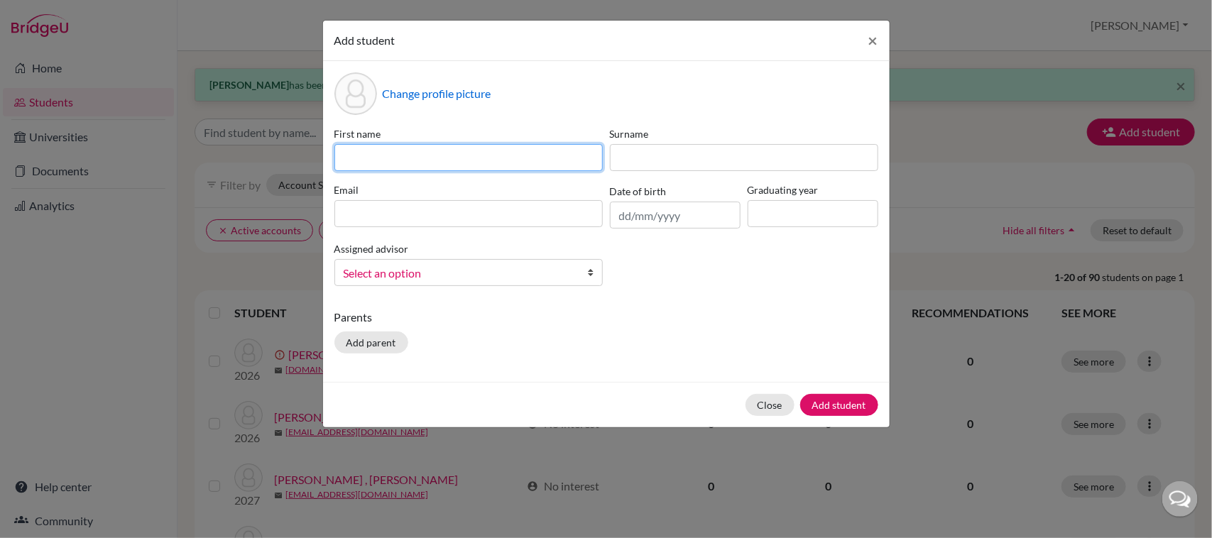
click at [547, 151] on input at bounding box center [468, 157] width 268 height 27
type input "Minh"
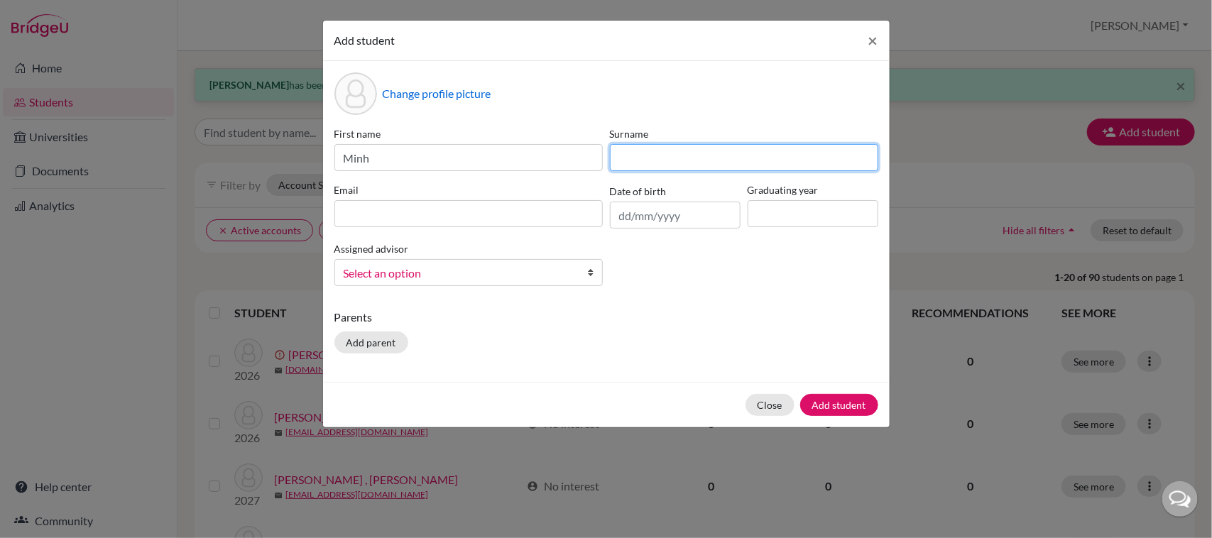
click at [679, 160] on input at bounding box center [744, 157] width 268 height 27
type input "O"
type input "[PERSON_NAME] [PERSON_NAME]"
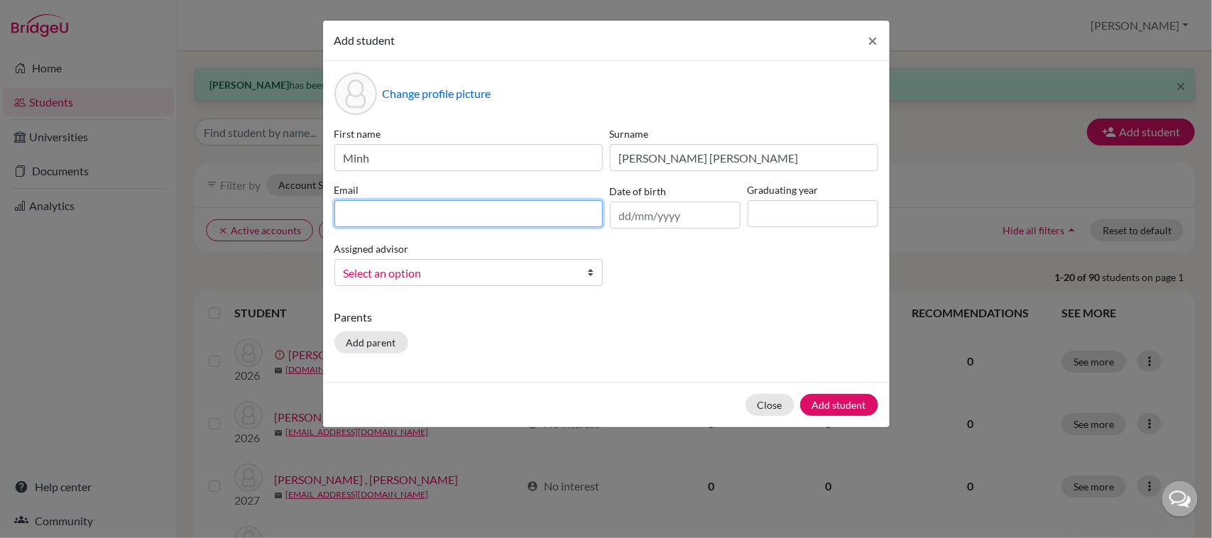
click at [502, 212] on input at bounding box center [468, 213] width 268 height 27
type input "[EMAIL_ADDRESS][DOMAIN_NAME]"
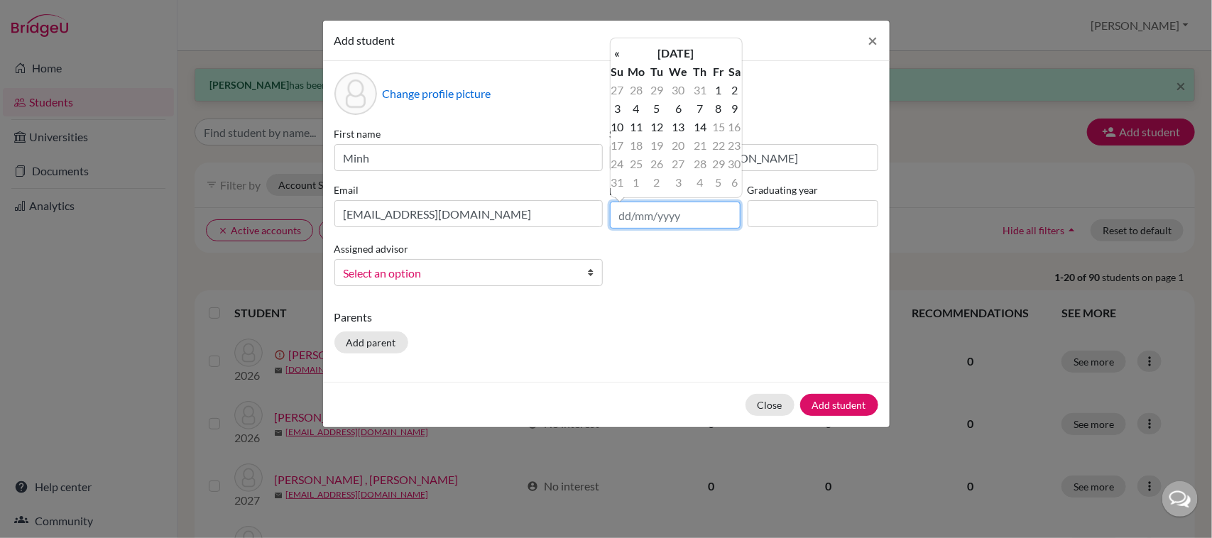
click at [653, 226] on input "text" at bounding box center [675, 215] width 131 height 27
type input "[DATE]"
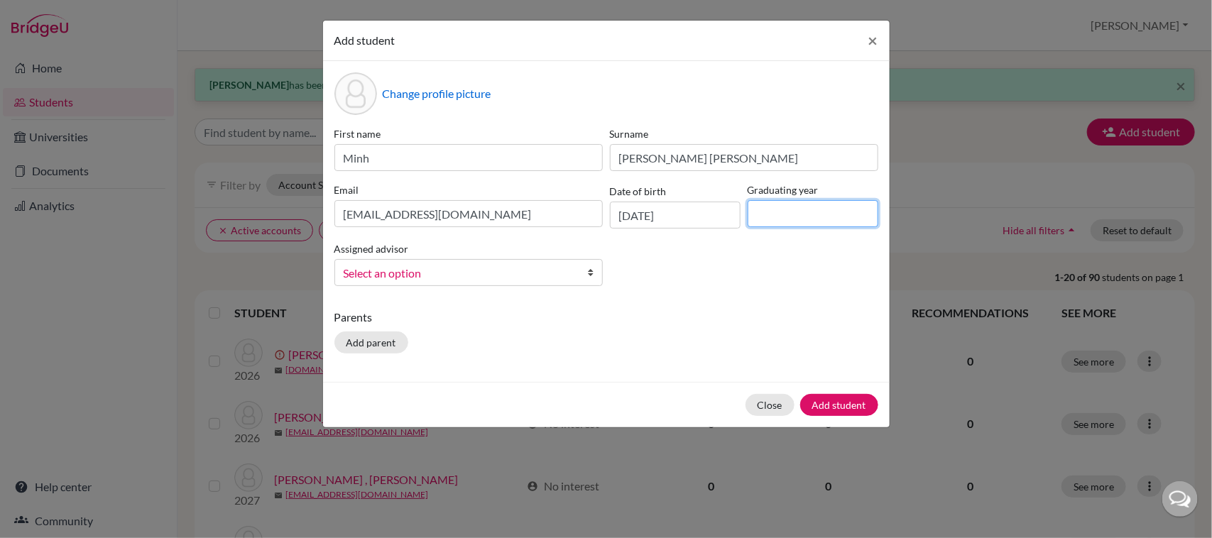
click at [789, 202] on input at bounding box center [812, 213] width 131 height 27
type input "2028"
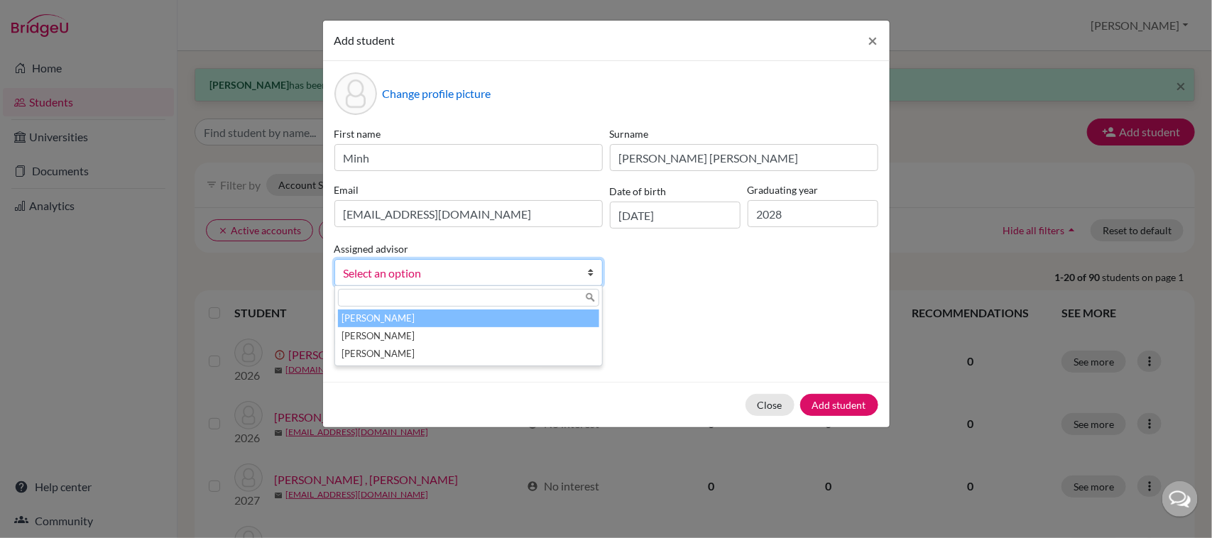
click at [524, 286] on div "Select an option [PERSON_NAME], [PERSON_NAME], [PERSON_NAME], Daragh" at bounding box center [468, 272] width 268 height 27
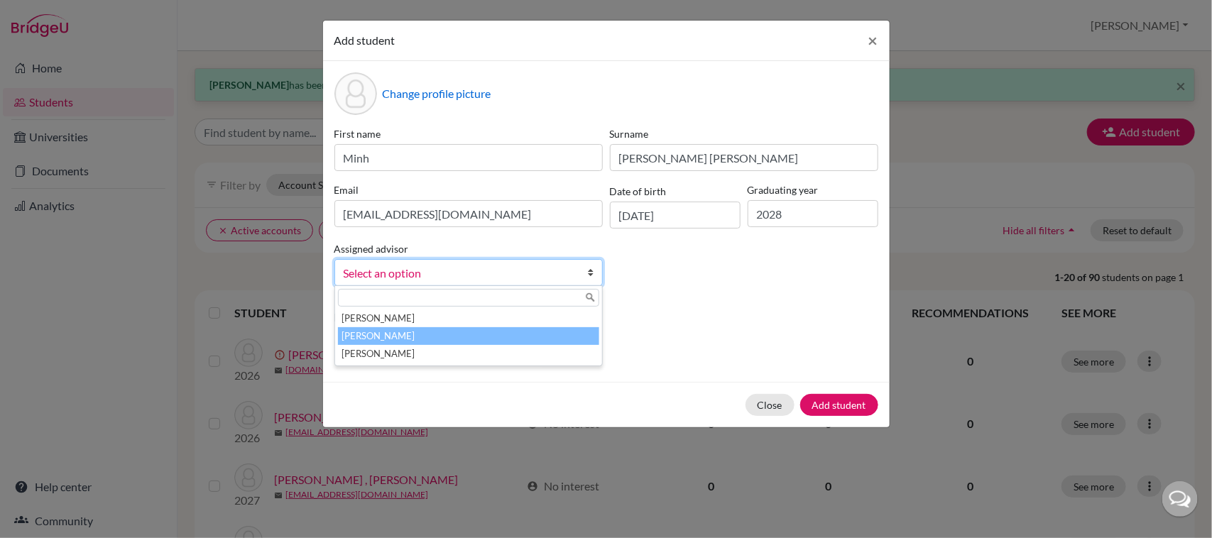
click at [401, 334] on li "[PERSON_NAME]" at bounding box center [468, 336] width 261 height 18
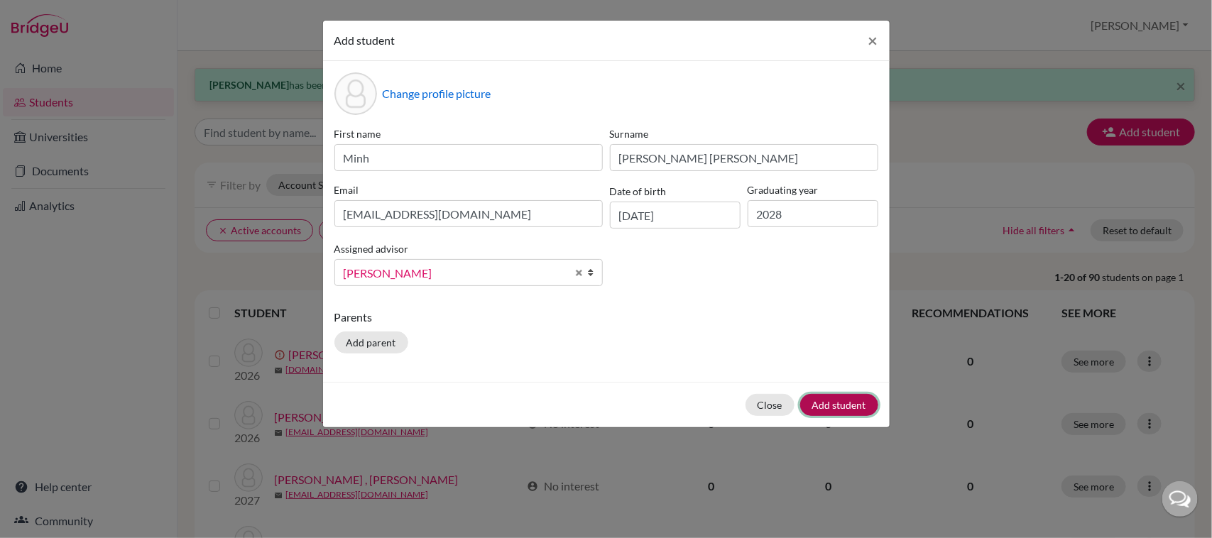
click at [840, 399] on button "Add student" at bounding box center [839, 405] width 78 height 22
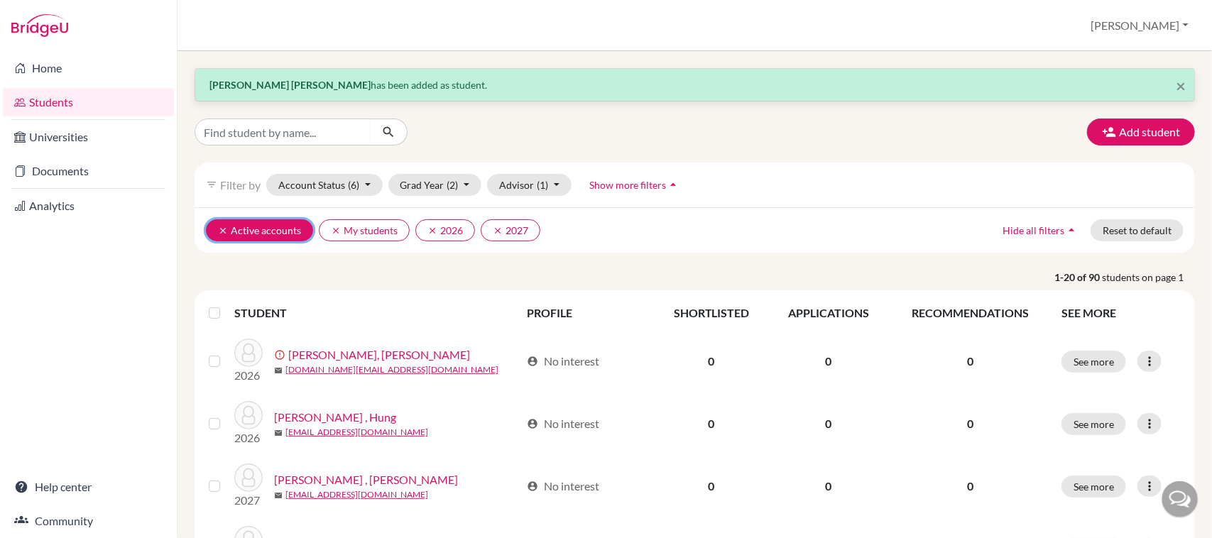
click at [221, 226] on icon "clear" at bounding box center [223, 231] width 10 height 10
click at [222, 229] on icon "clear" at bounding box center [223, 231] width 10 height 10
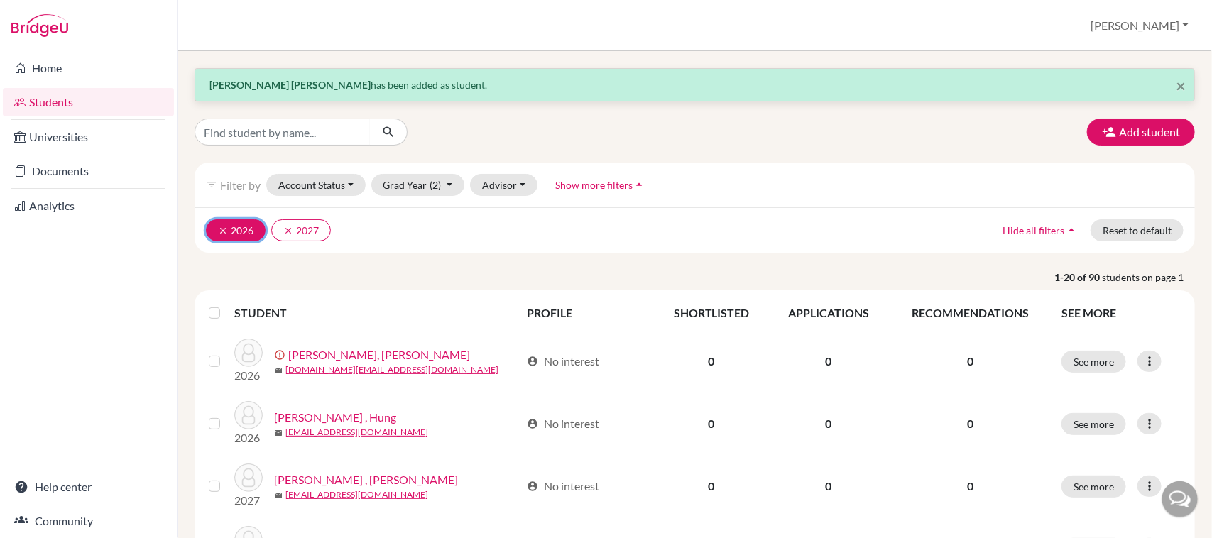
click at [220, 233] on icon "clear" at bounding box center [223, 231] width 10 height 10
click at [219, 231] on icon "clear" at bounding box center [223, 231] width 10 height 10
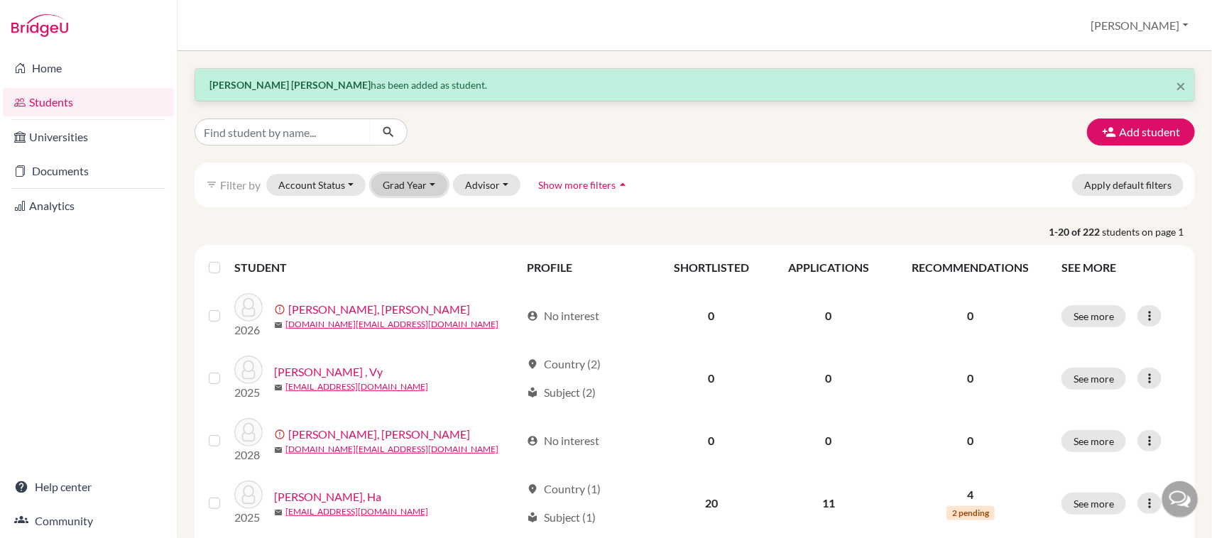
click at [427, 179] on button "Grad Year" at bounding box center [409, 185] width 77 height 22
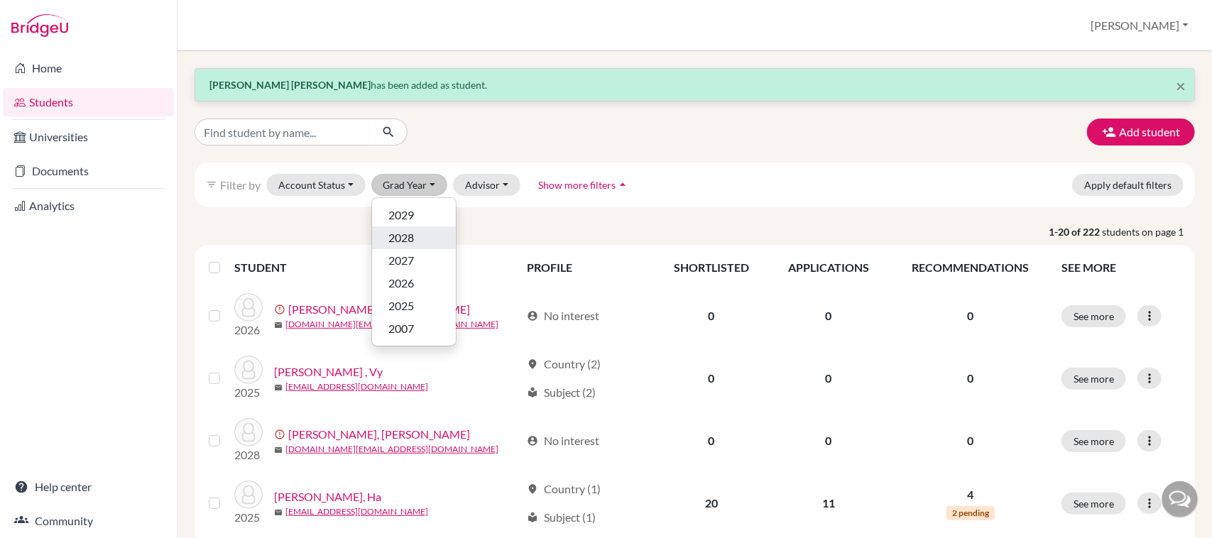
click at [419, 235] on div "2028" at bounding box center [414, 237] width 50 height 17
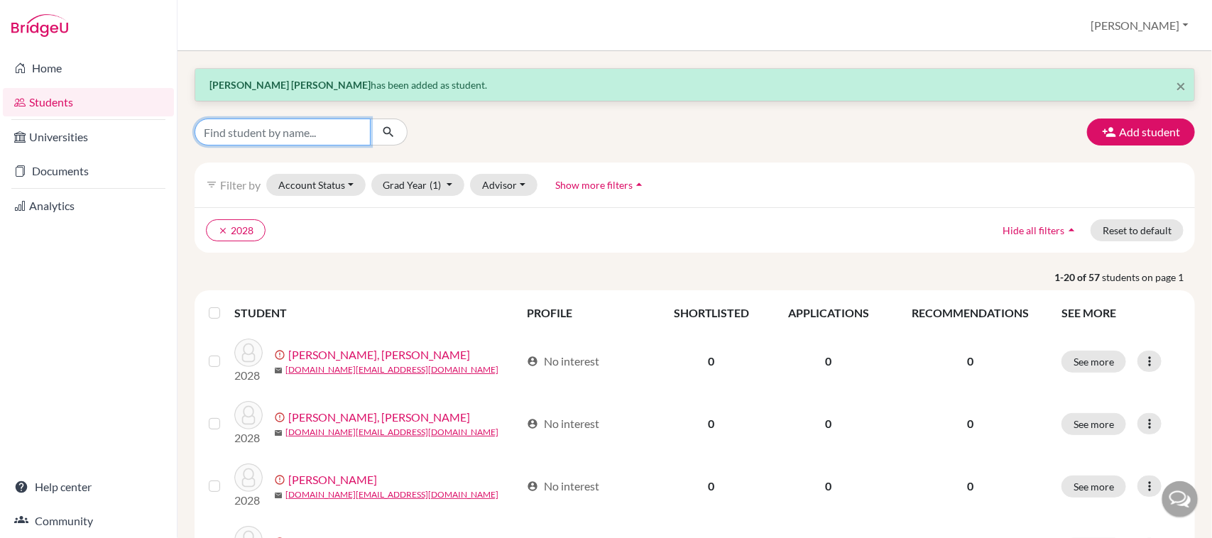
click at [292, 131] on input "Find student by name..." at bounding box center [282, 132] width 176 height 27
type input "[PERSON_NAME]"
click button "submit" at bounding box center [389, 132] width 38 height 27
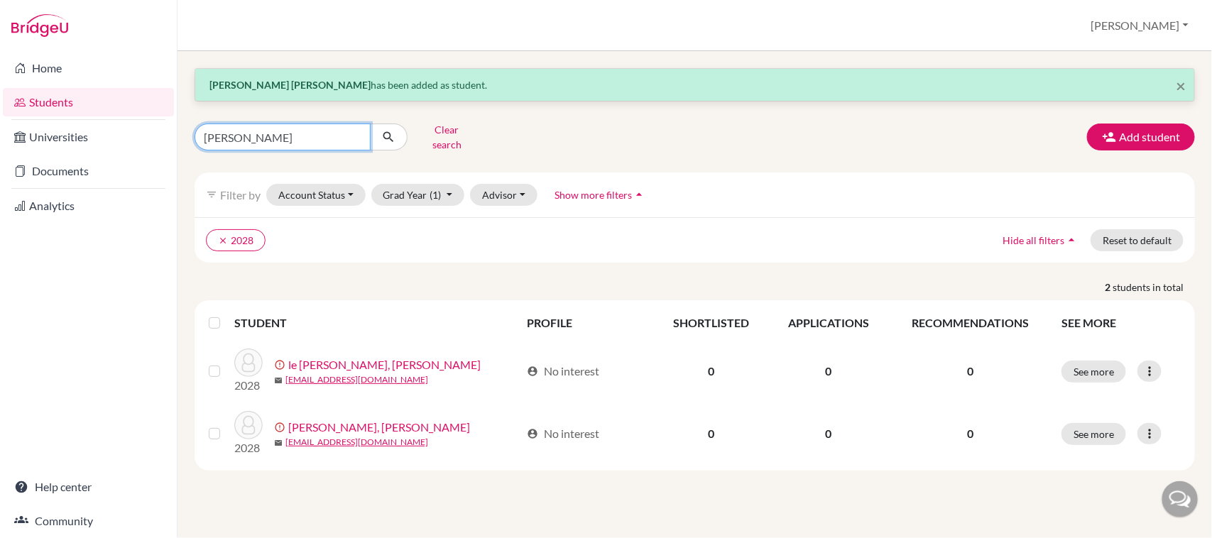
click at [300, 137] on input "[PERSON_NAME]" at bounding box center [282, 137] width 176 height 27
type input "le [PERSON_NAME]"
click button "submit" at bounding box center [389, 137] width 38 height 27
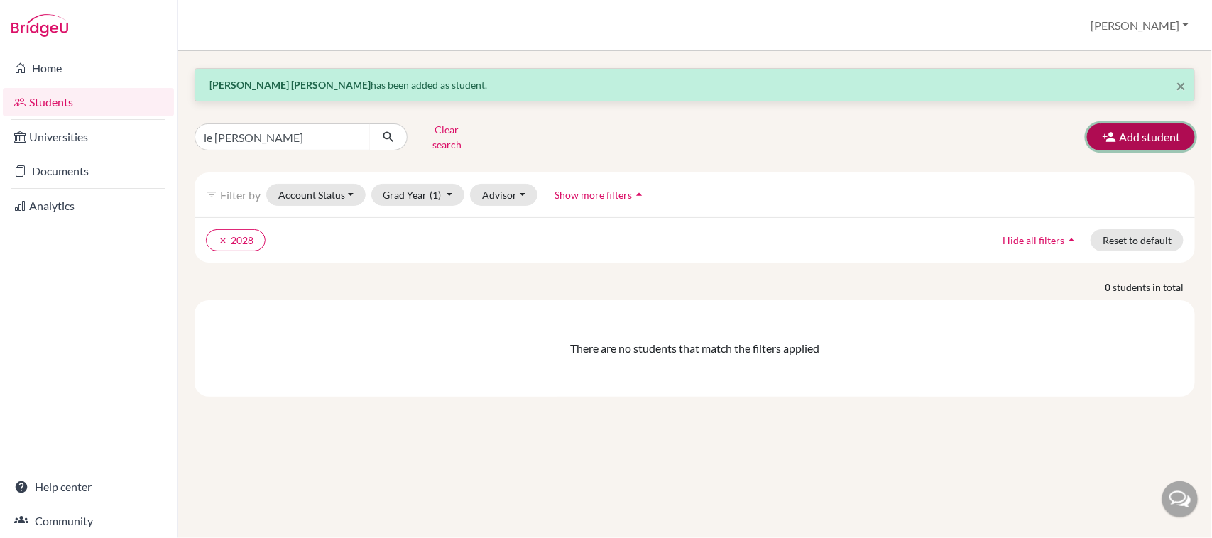
click at [1148, 136] on button "Add student" at bounding box center [1141, 137] width 108 height 27
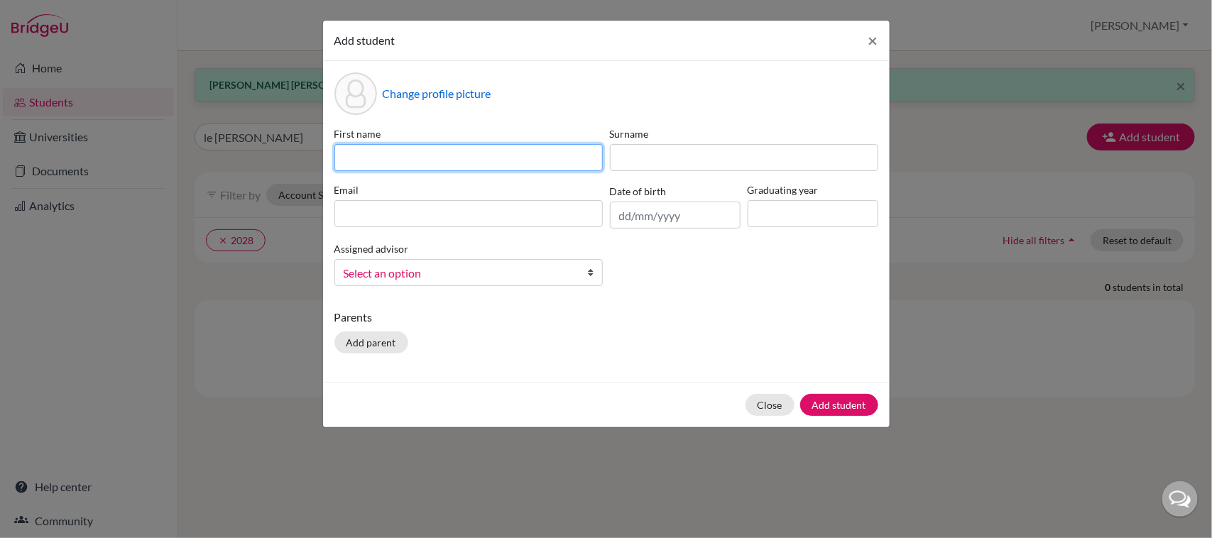
click at [402, 164] on input at bounding box center [468, 157] width 268 height 27
type input "[PERSON_NAME]"
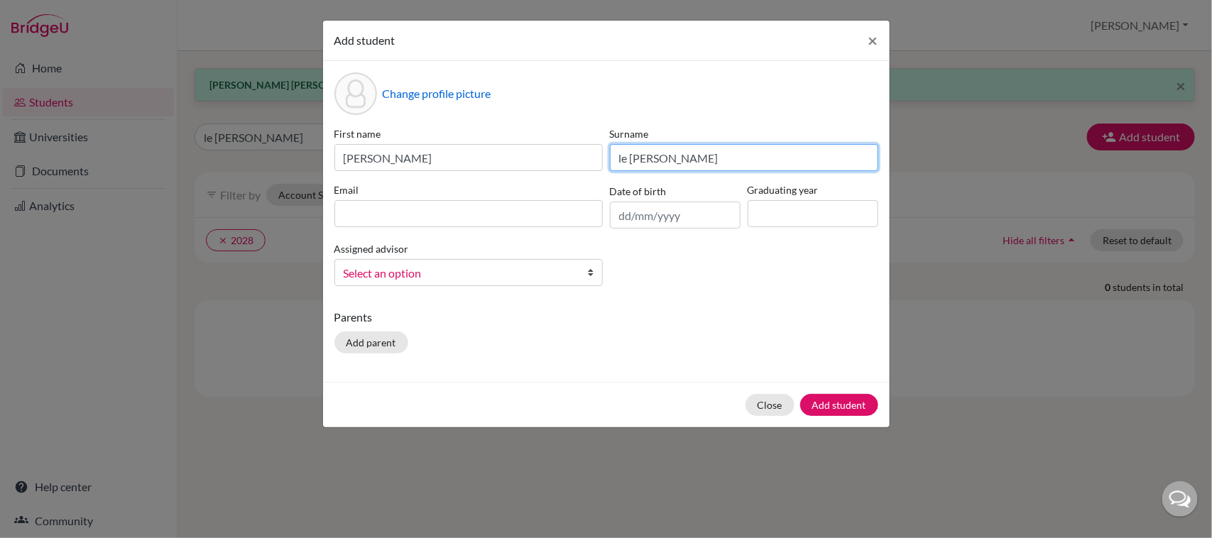
type input "le [PERSON_NAME]"
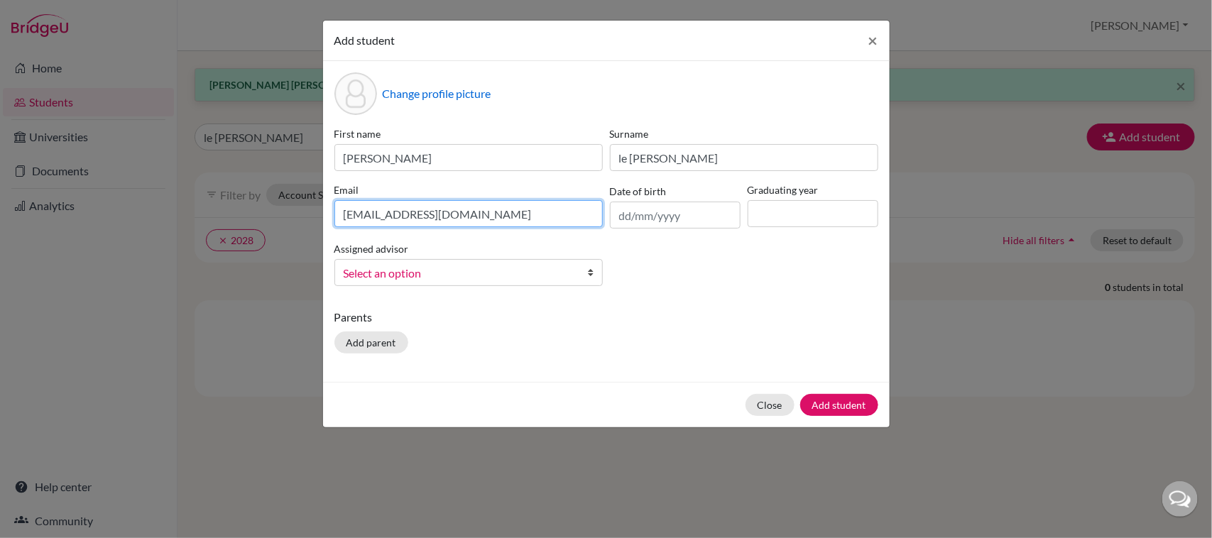
type input "[EMAIL_ADDRESS][DOMAIN_NAME]"
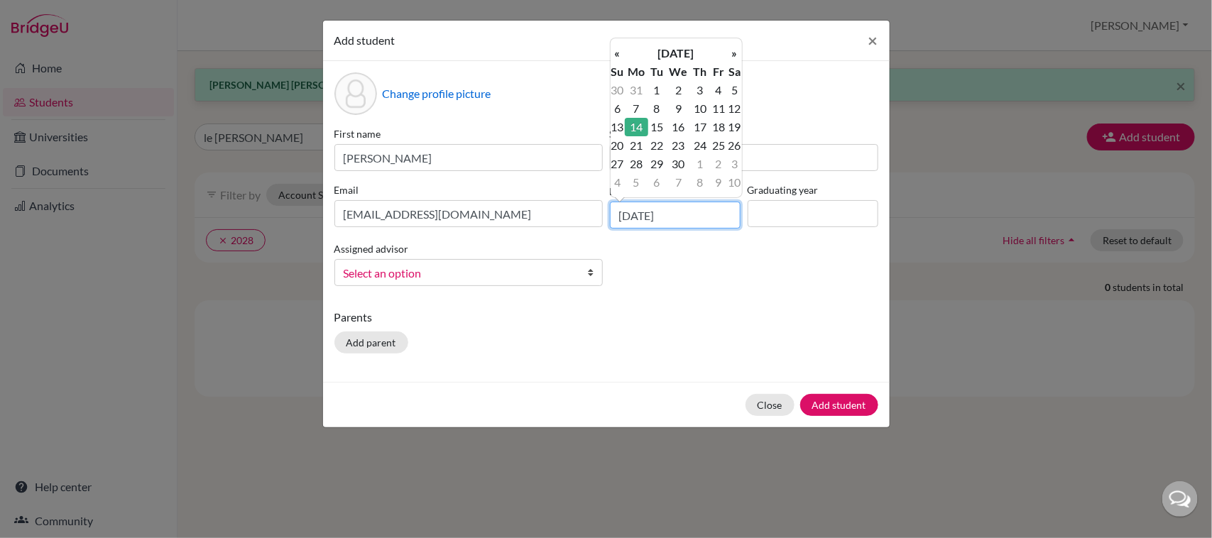
type input "[DATE]"
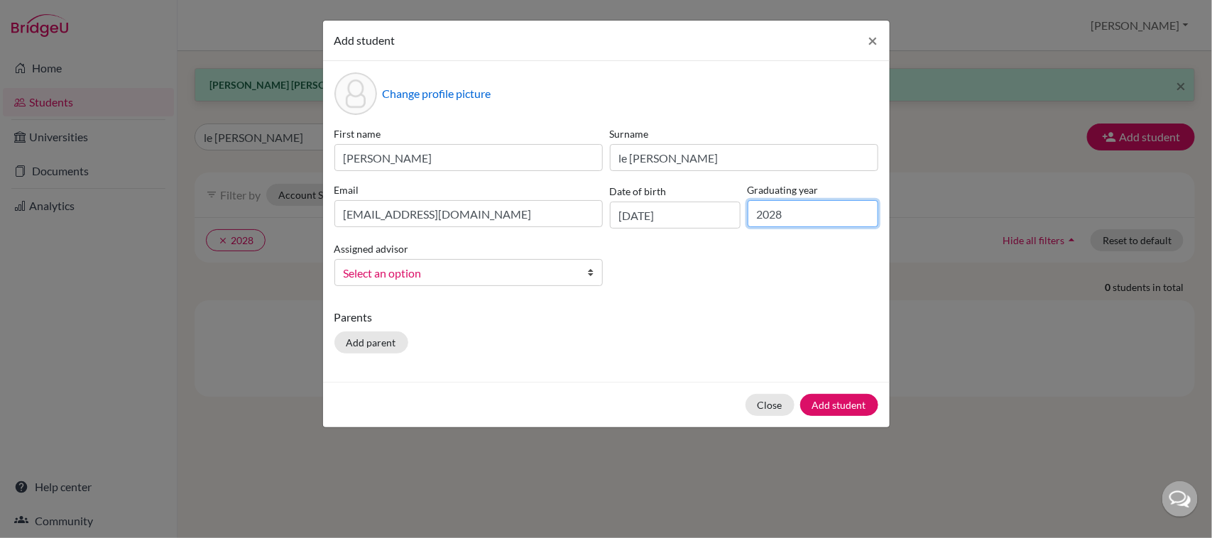
type input "2028"
click at [366, 266] on span "Select an option" at bounding box center [459, 273] width 231 height 18
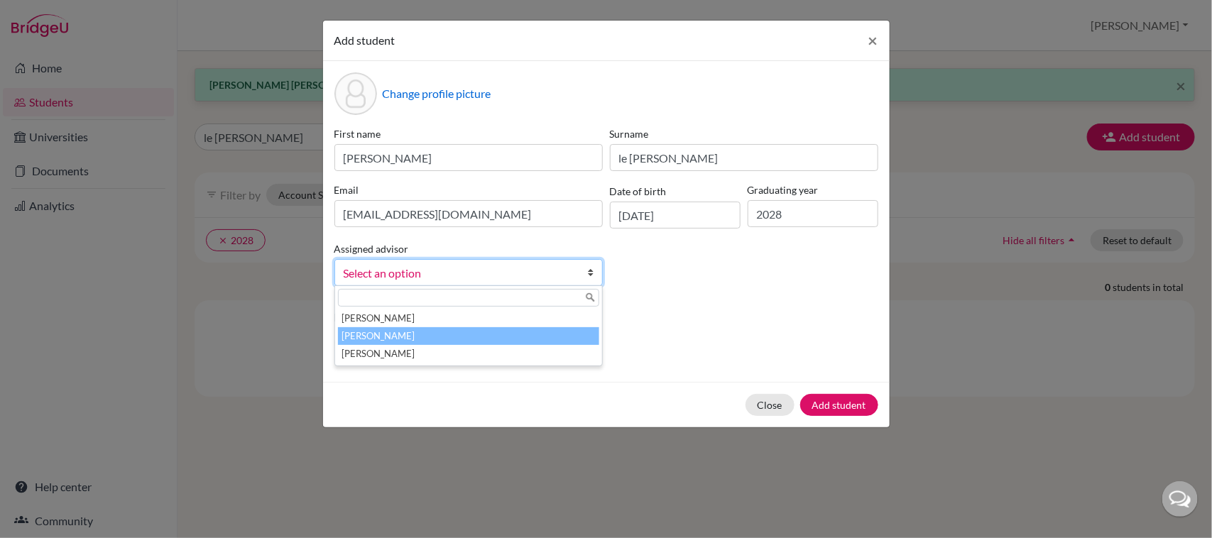
click at [392, 330] on li "[PERSON_NAME]" at bounding box center [468, 336] width 261 height 18
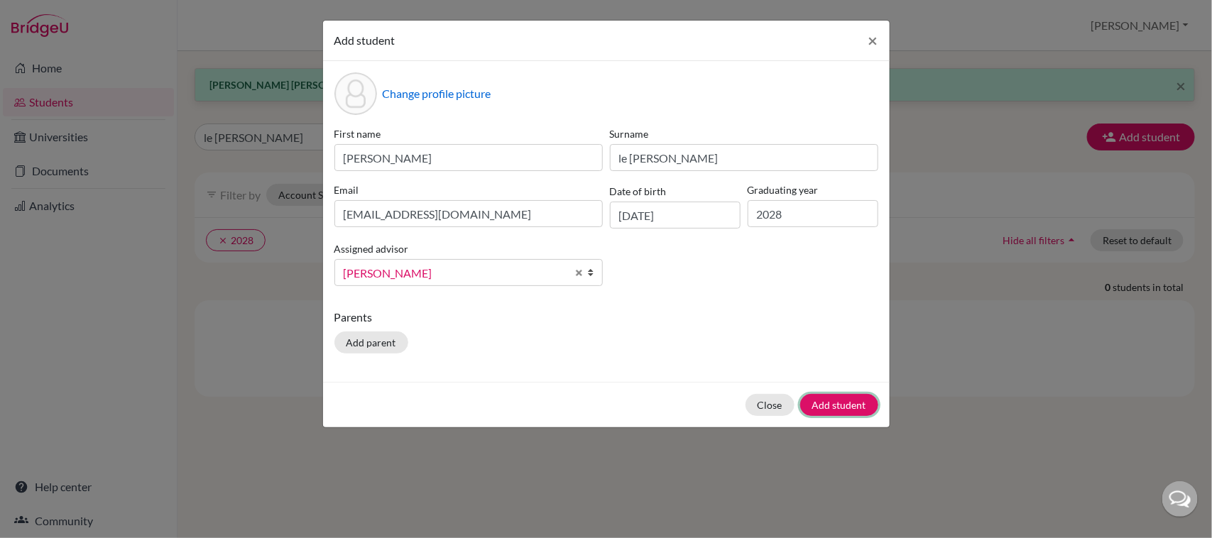
drag, startPoint x: 864, startPoint y: 406, endPoint x: 871, endPoint y: 396, distance: 12.2
click at [865, 402] on button "Add student" at bounding box center [839, 405] width 78 height 22
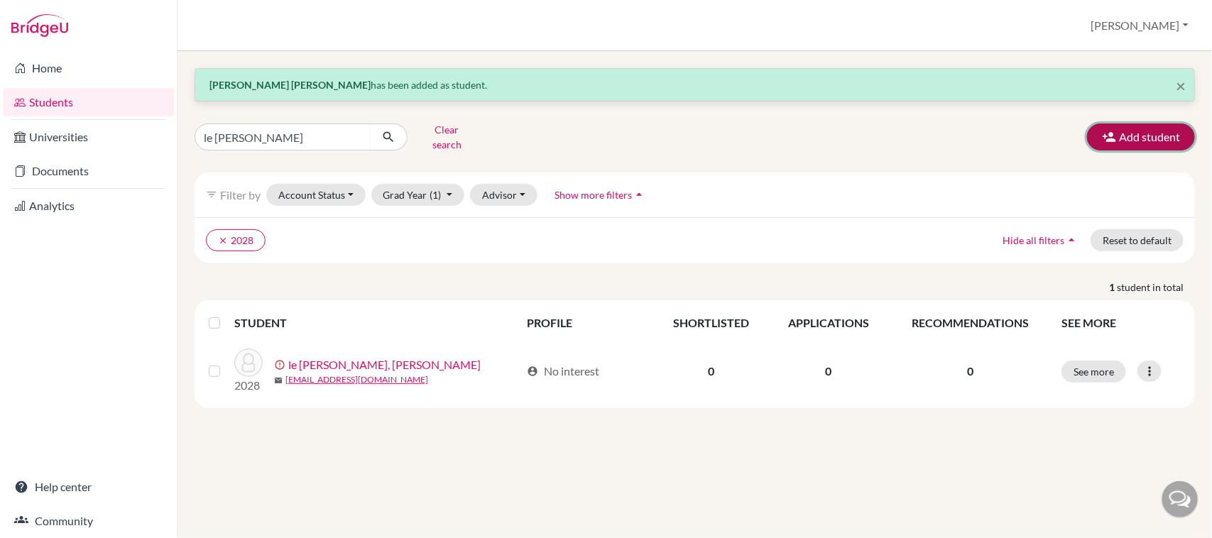
click at [1160, 136] on button "Add student" at bounding box center [1141, 137] width 108 height 27
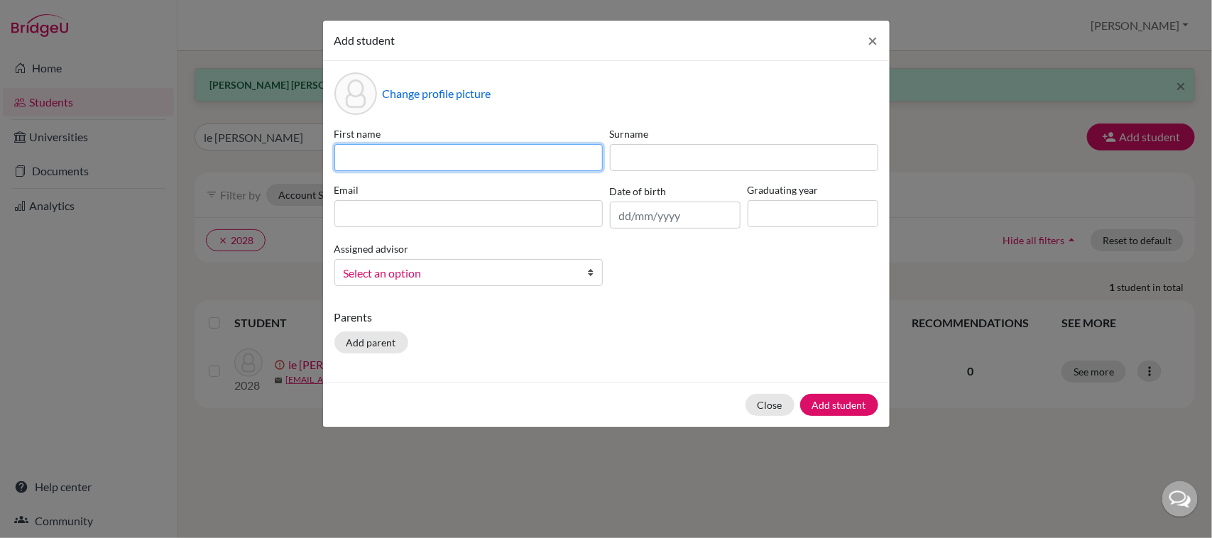
click at [494, 157] on input at bounding box center [468, 157] width 268 height 27
type input "son"
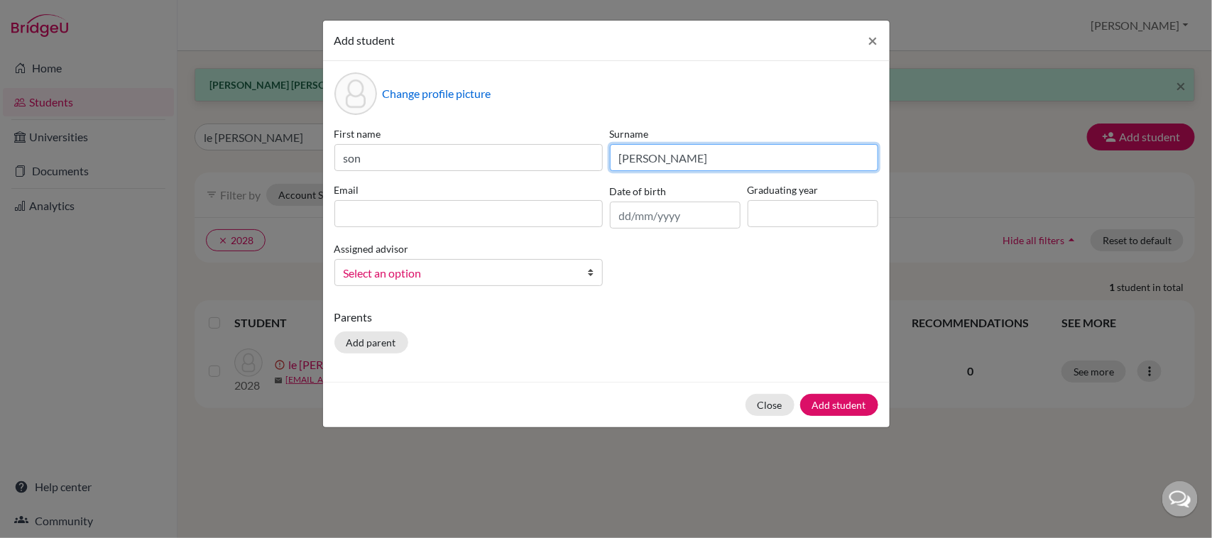
type input "[PERSON_NAME]"
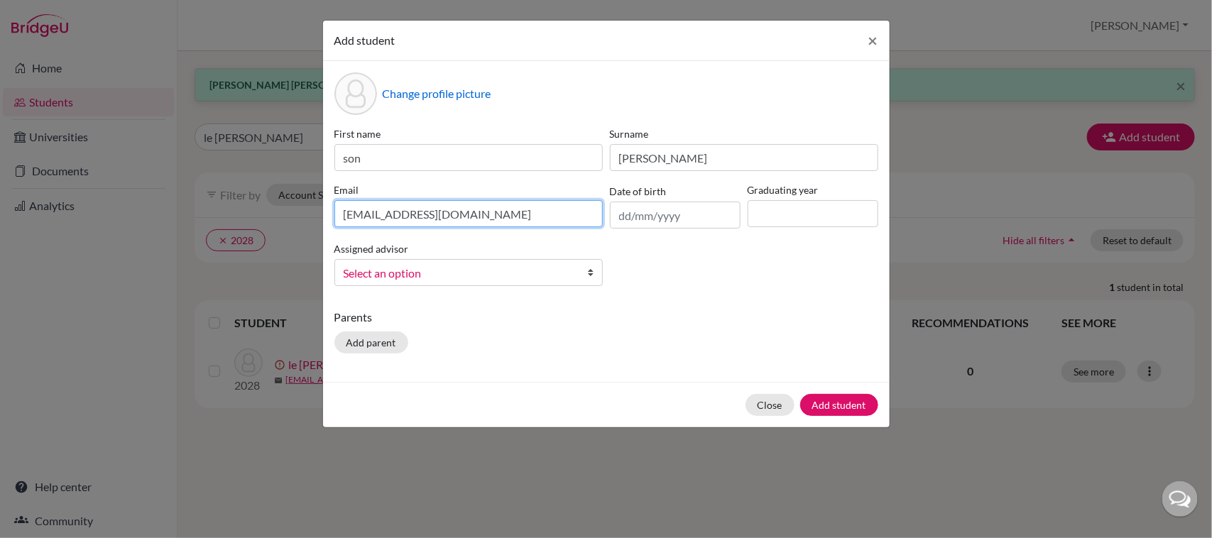
type input "[EMAIL_ADDRESS][DOMAIN_NAME]"
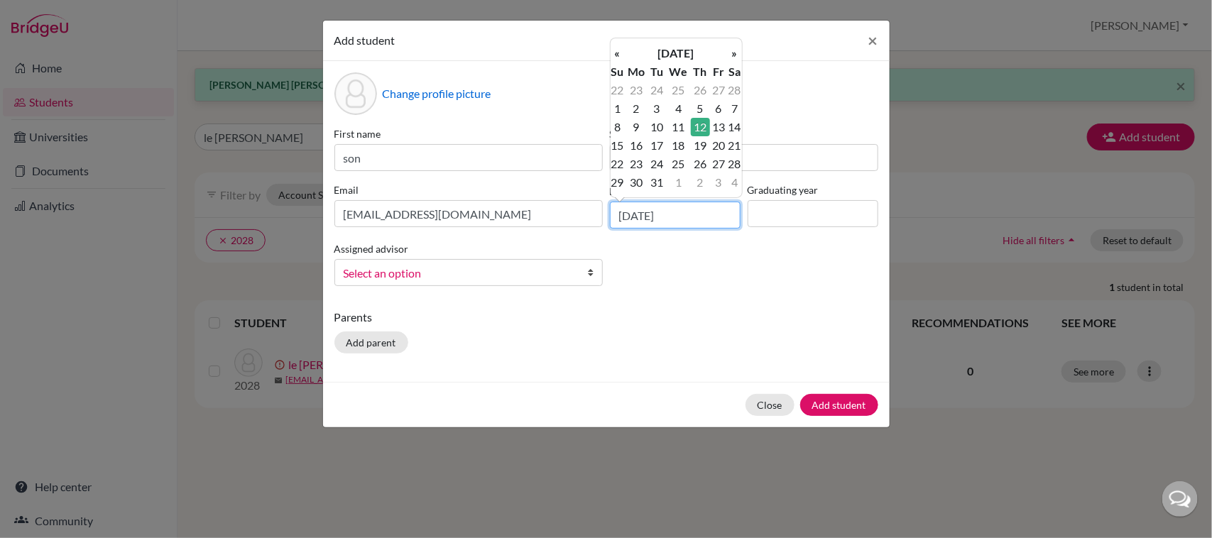
type input "[DATE]"
click at [792, 216] on input at bounding box center [812, 213] width 131 height 27
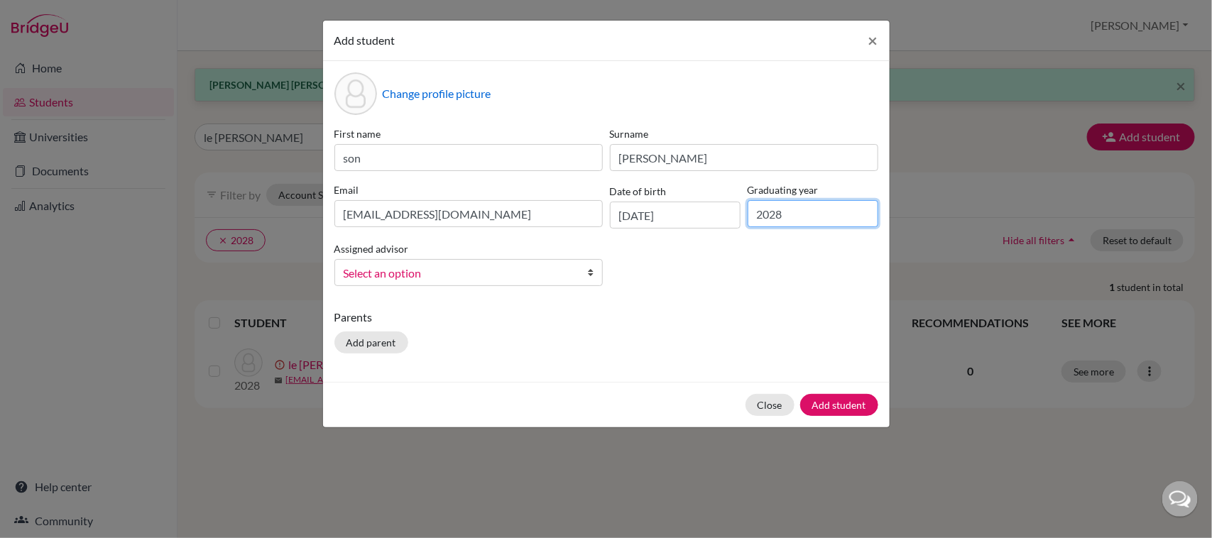
type input "2028"
click at [555, 274] on span "Select an option" at bounding box center [459, 273] width 231 height 18
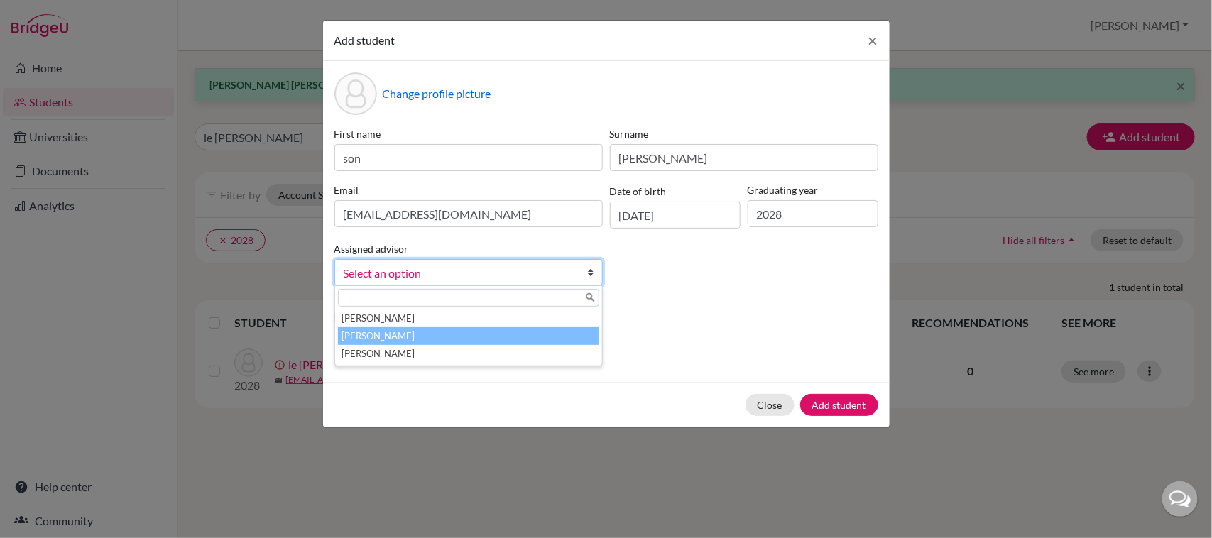
click at [451, 331] on li "[PERSON_NAME]" at bounding box center [468, 336] width 261 height 18
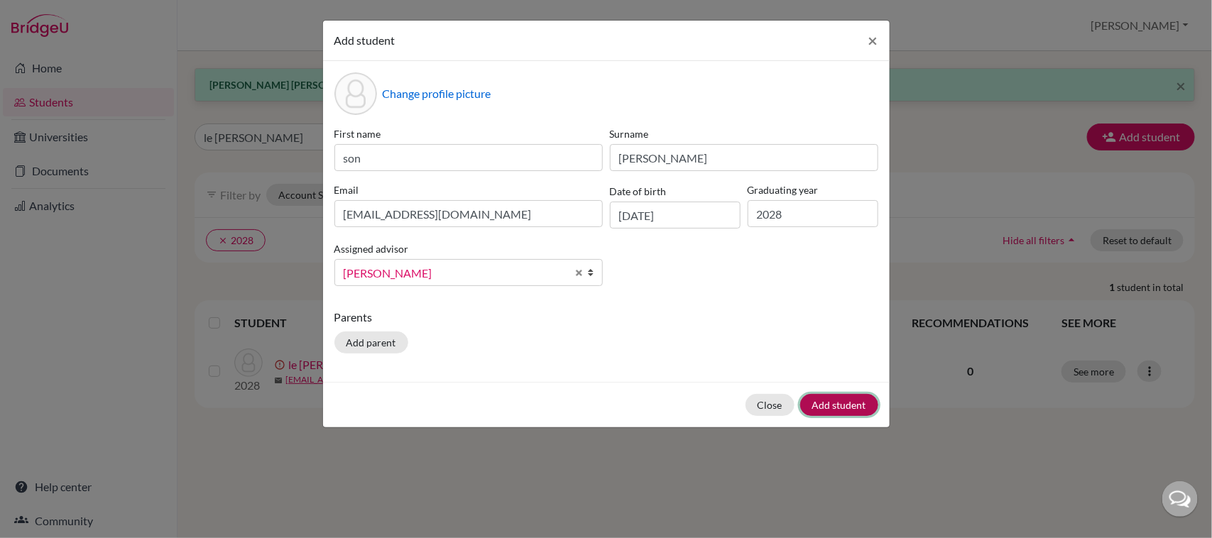
click at [822, 406] on button "Add student" at bounding box center [839, 405] width 78 height 22
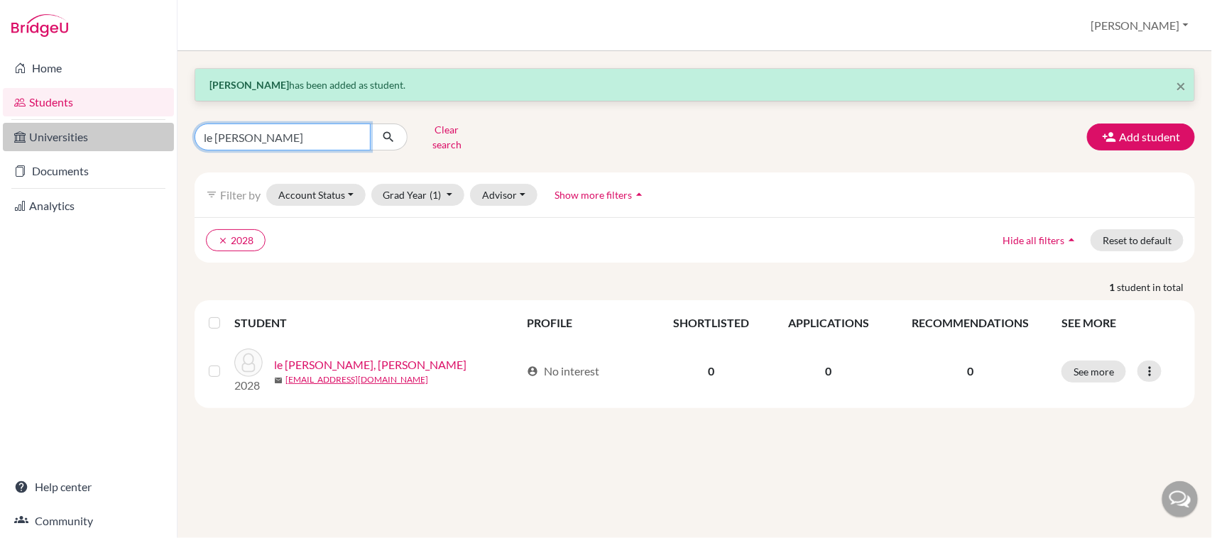
drag, startPoint x: 295, startPoint y: 130, endPoint x: 119, endPoint y: 133, distance: 176.8
click at [119, 133] on div "Home Students Universities Documents Analytics Help center Community Students o…" at bounding box center [606, 269] width 1212 height 538
type input "l"
type input "[PERSON_NAME]"
click button "submit" at bounding box center [389, 137] width 38 height 27
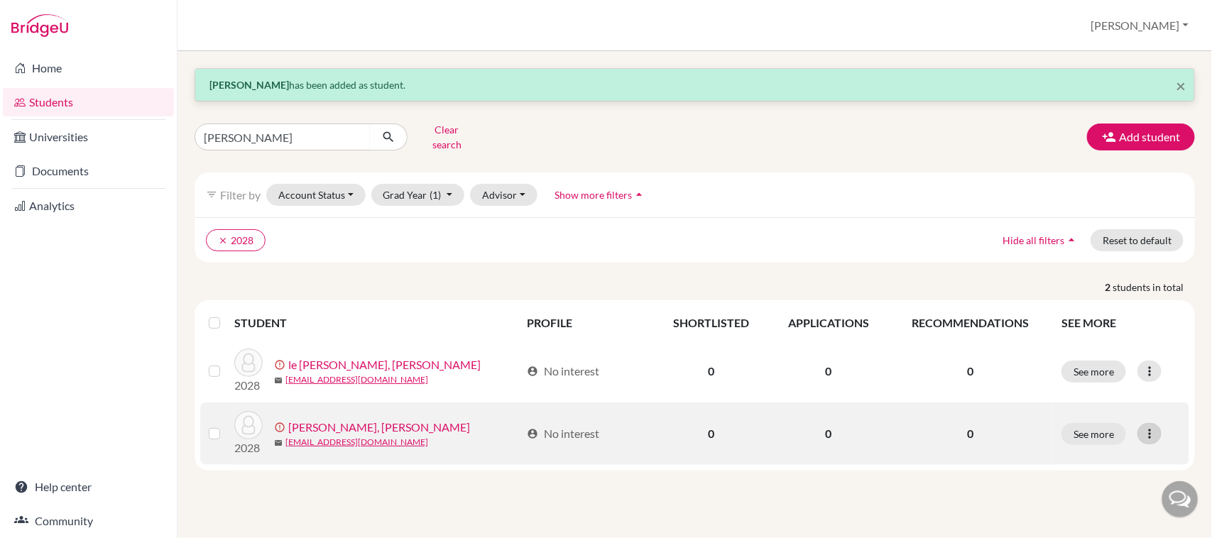
click at [1145, 427] on icon at bounding box center [1149, 434] width 14 height 14
click at [226, 425] on label at bounding box center [226, 425] width 0 height 0
click at [0, 0] on input "checkbox" at bounding box center [0, 0] width 0 height 0
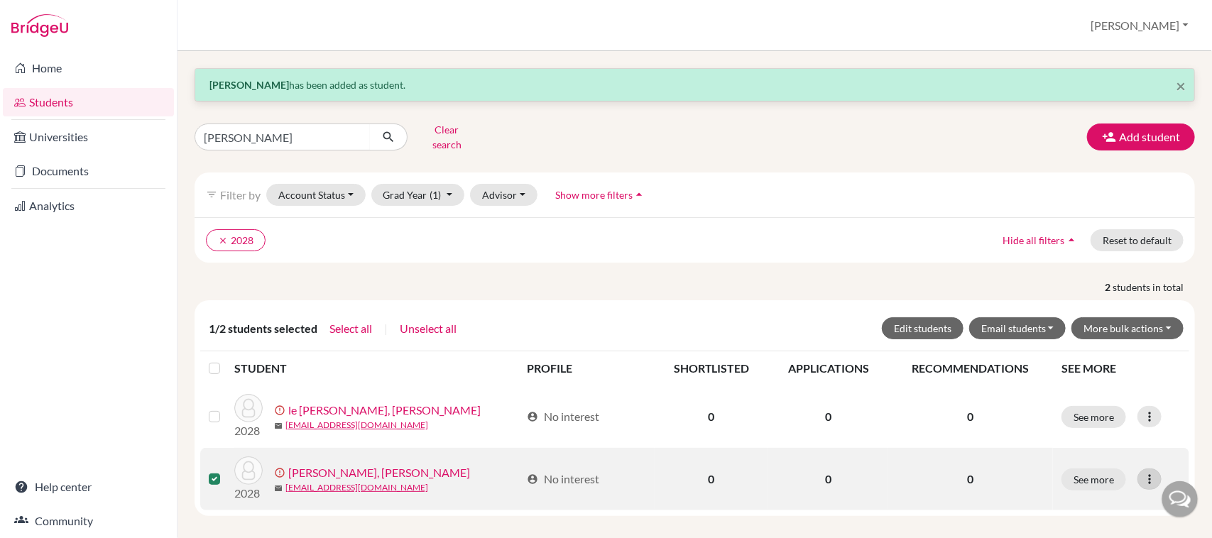
click at [1142, 472] on icon at bounding box center [1149, 479] width 14 height 14
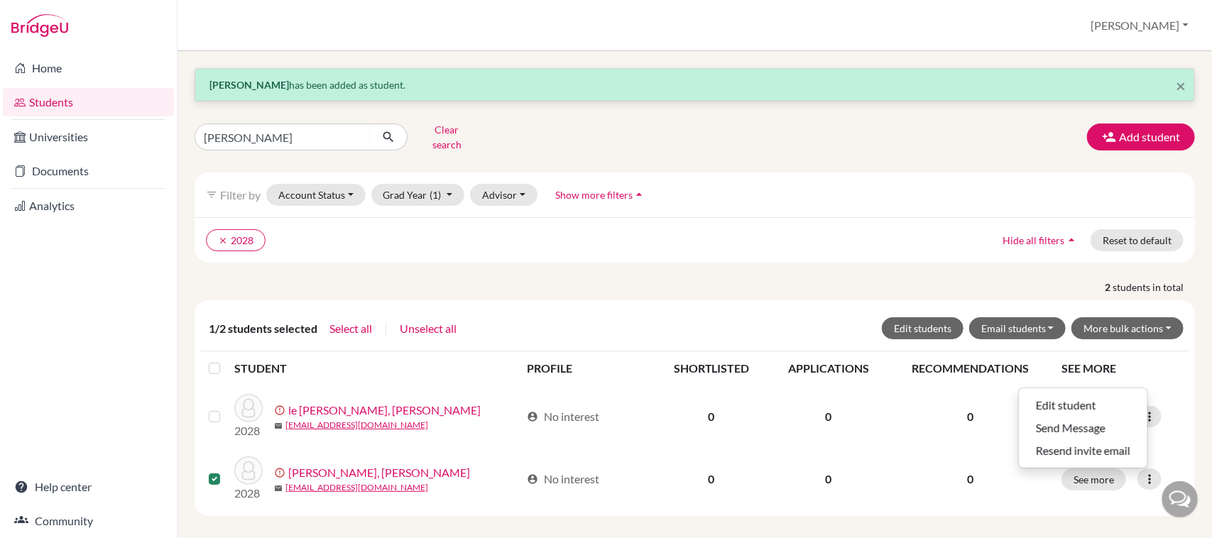
click at [1157, 355] on th "SEE MORE" at bounding box center [1121, 368] width 136 height 34
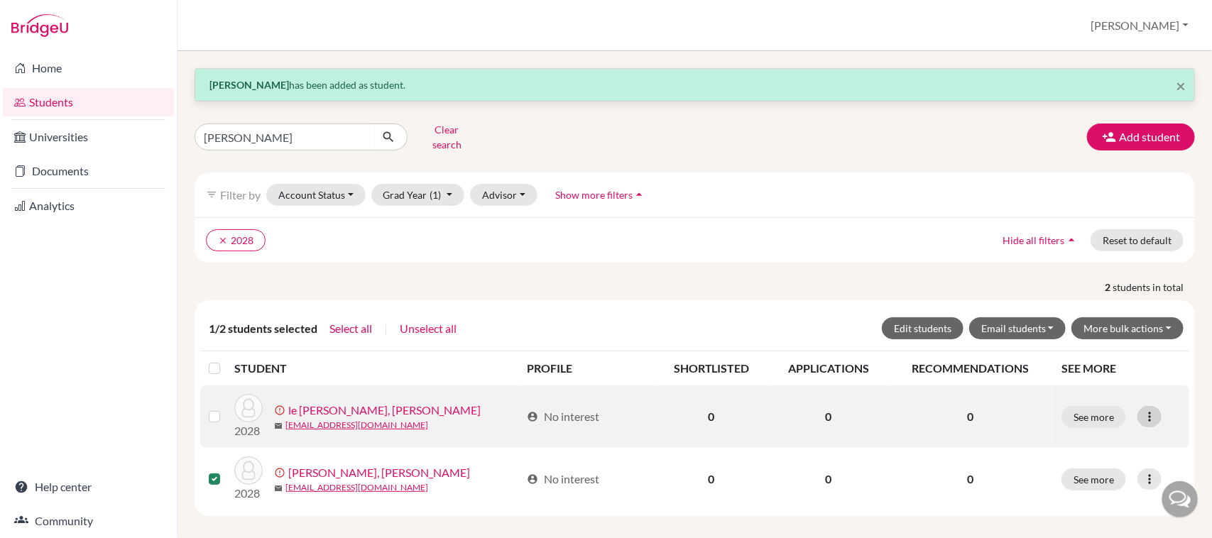
click at [1142, 410] on icon at bounding box center [1149, 417] width 14 height 14
click at [1088, 484] on button "Resend invite email" at bounding box center [1083, 492] width 128 height 23
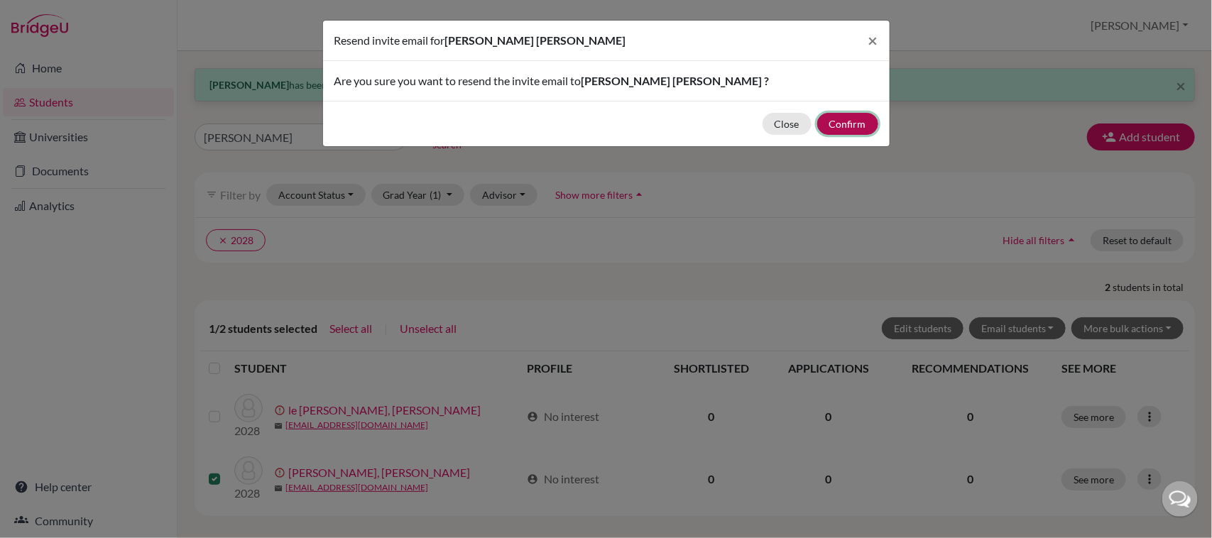
click at [843, 121] on button "Confirm" at bounding box center [847, 124] width 61 height 22
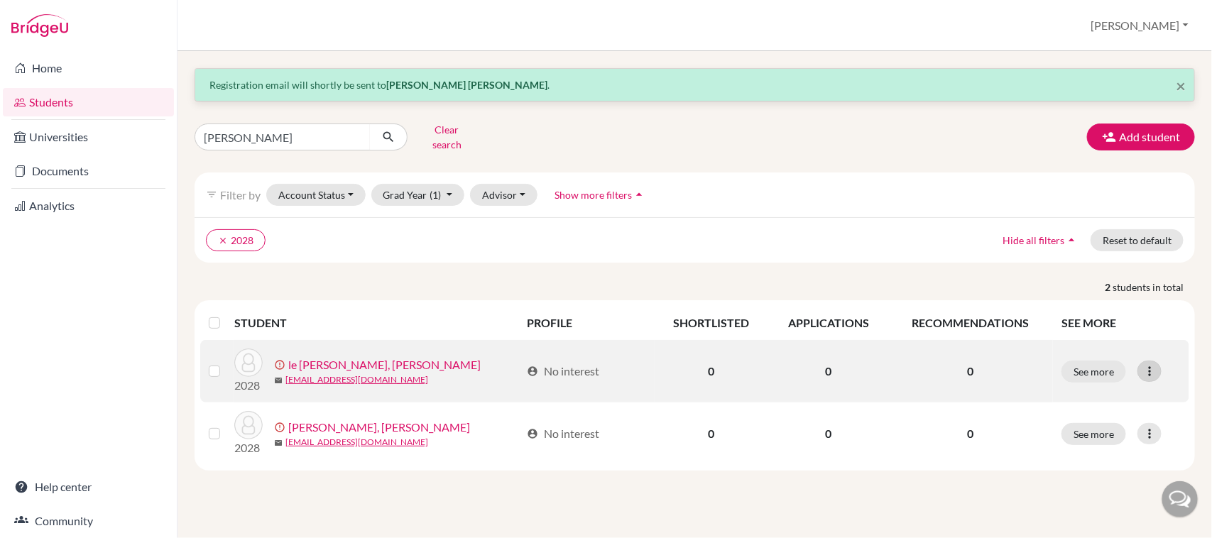
click at [1155, 368] on icon at bounding box center [1149, 371] width 14 height 14
click at [1095, 395] on button "Edit student" at bounding box center [1083, 401] width 128 height 23
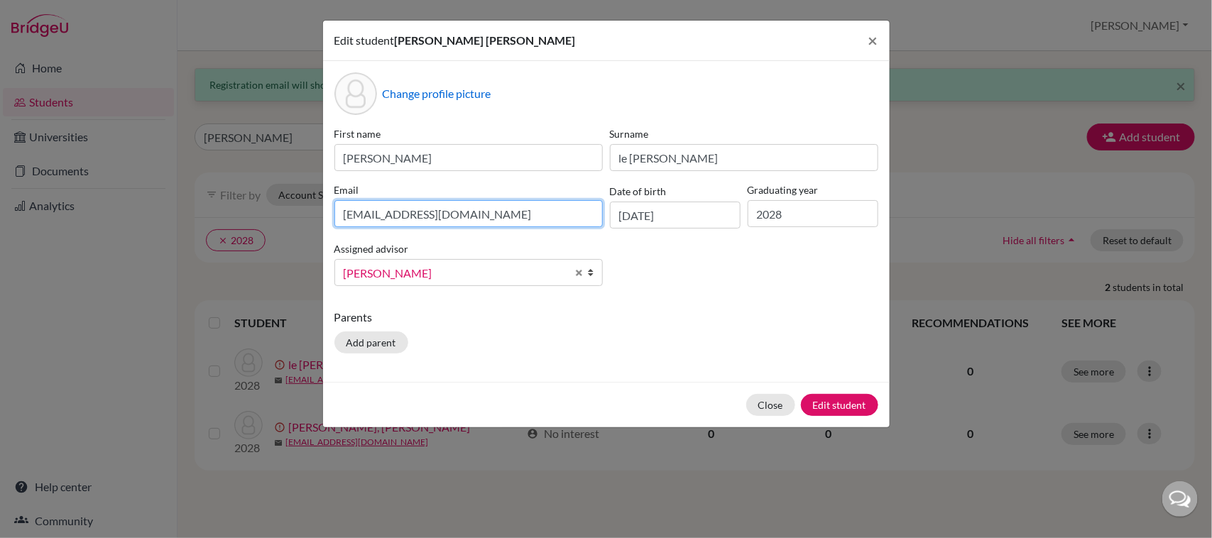
click at [393, 220] on input "[EMAIL_ADDRESS][DOMAIN_NAME]" at bounding box center [468, 213] width 268 height 27
type input "[EMAIL_ADDRESS][DOMAIN_NAME]"
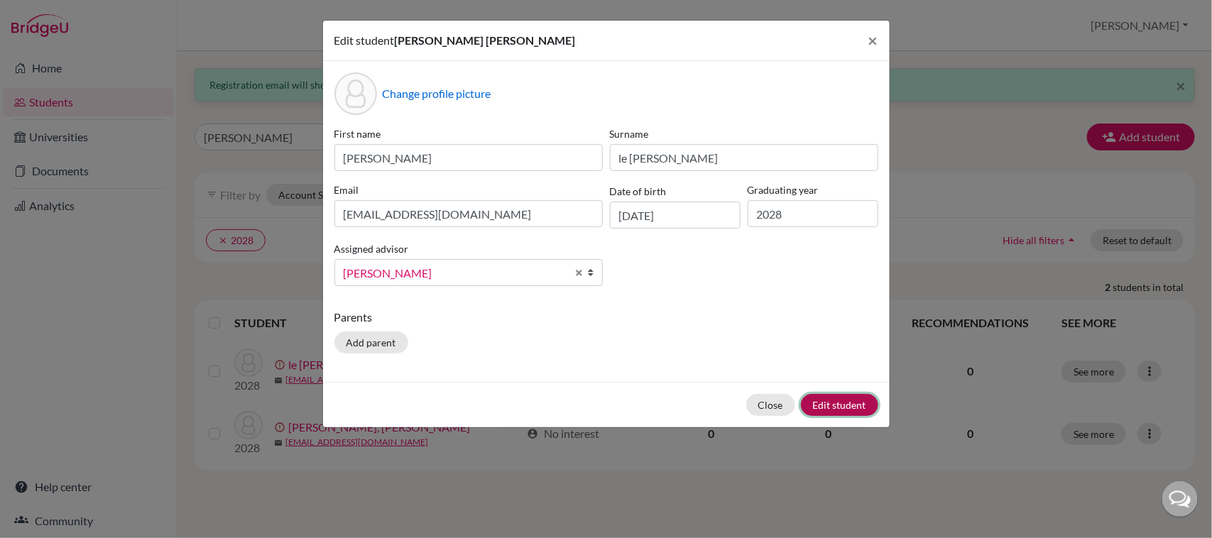
click at [836, 406] on button "Edit student" at bounding box center [839, 405] width 77 height 22
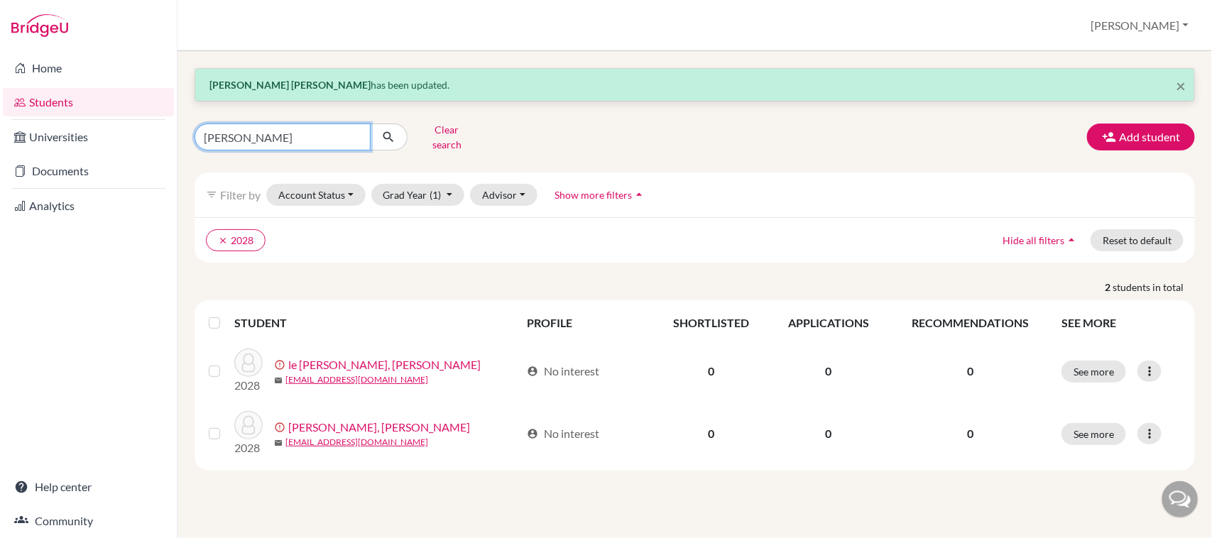
drag, startPoint x: 261, startPoint y: 138, endPoint x: 137, endPoint y: 114, distance: 126.7
click at [137, 114] on div "Home Students Universities Documents Analytics Help center Community Students o…" at bounding box center [606, 269] width 1212 height 538
type input "son"
click button "submit" at bounding box center [389, 137] width 38 height 27
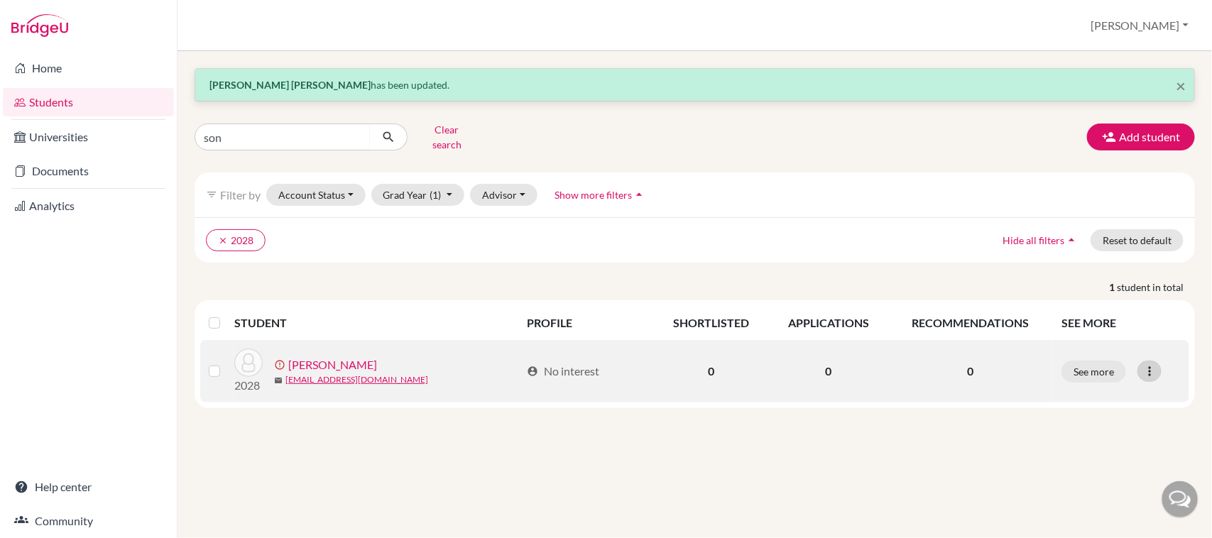
click at [1148, 364] on icon at bounding box center [1149, 371] width 14 height 14
click at [1063, 390] on button "Edit student" at bounding box center [1096, 401] width 128 height 23
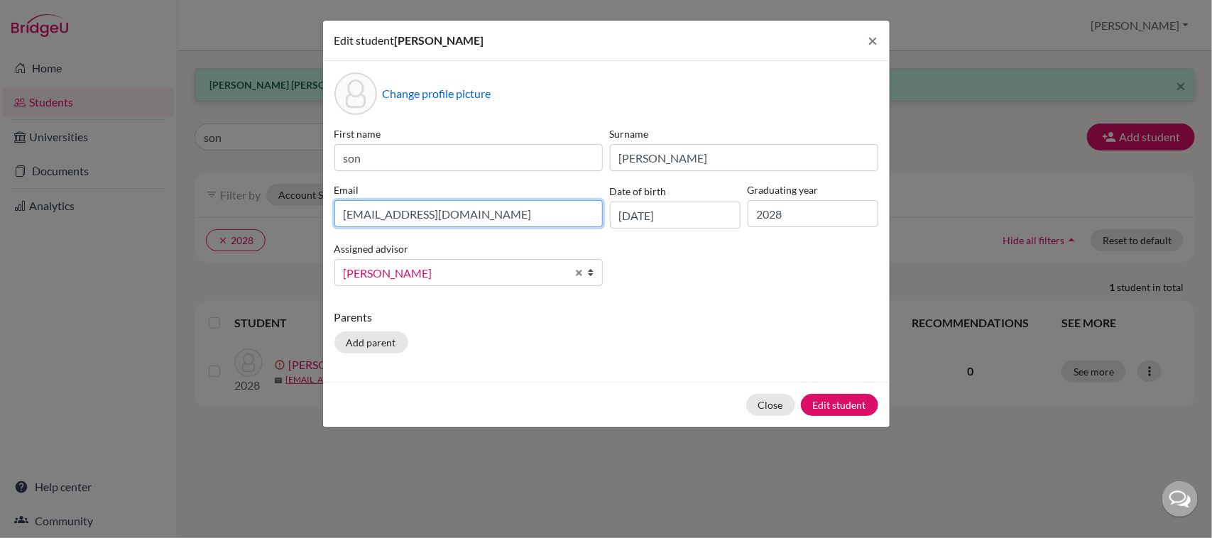
click at [385, 216] on input "[EMAIL_ADDRESS][DOMAIN_NAME]" at bounding box center [468, 213] width 268 height 27
type input "[EMAIL_ADDRESS][DOMAIN_NAME]"
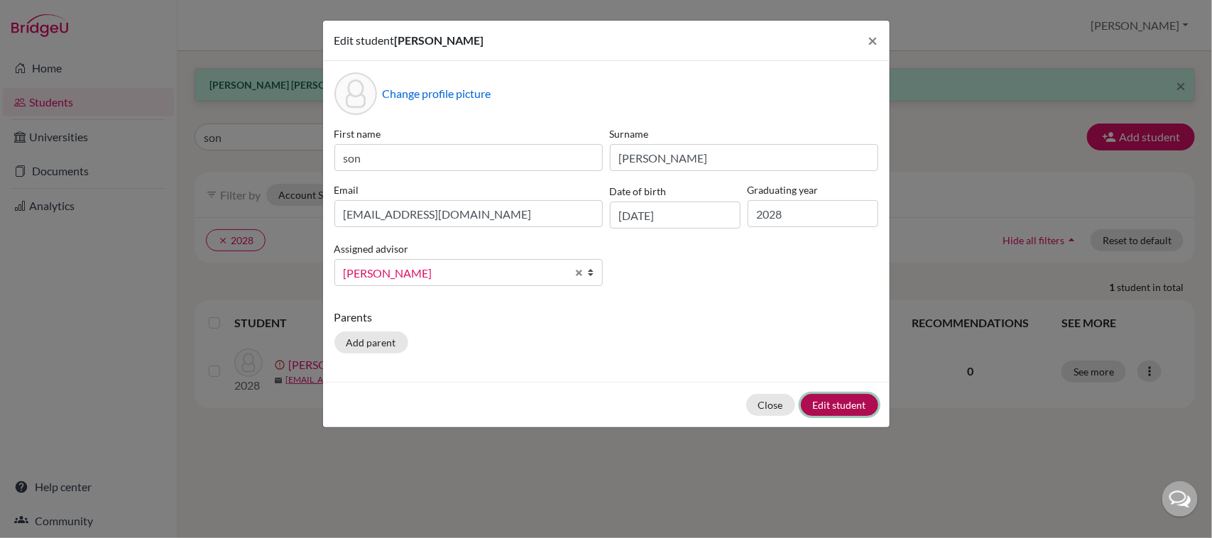
click at [843, 405] on button "Edit student" at bounding box center [839, 405] width 77 height 22
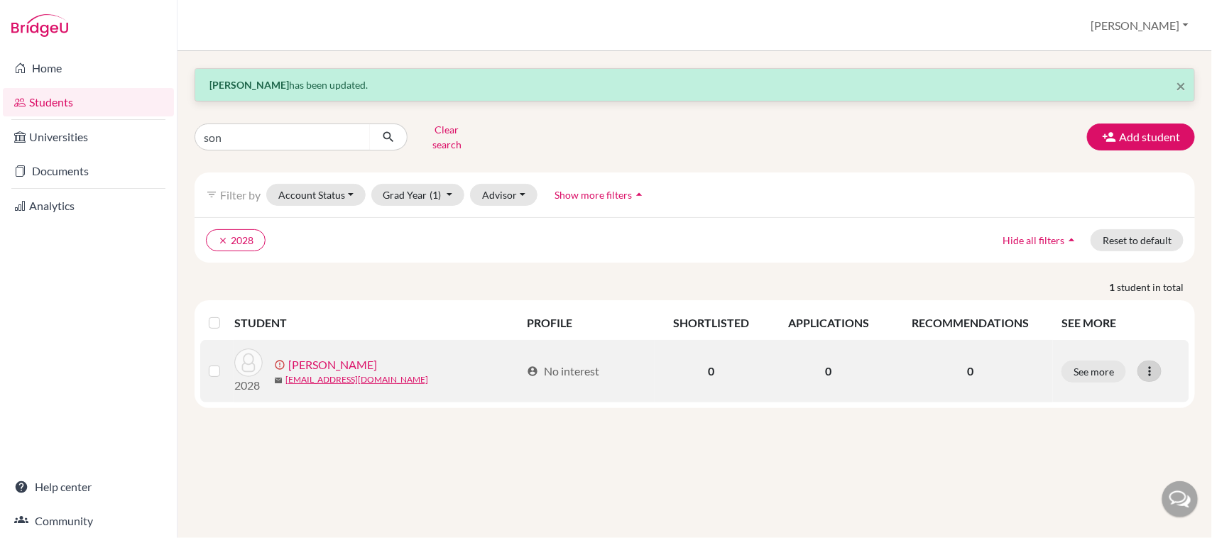
click at [1148, 364] on icon at bounding box center [1149, 371] width 14 height 14
click at [1106, 437] on button "Resend invite email" at bounding box center [1096, 447] width 128 height 23
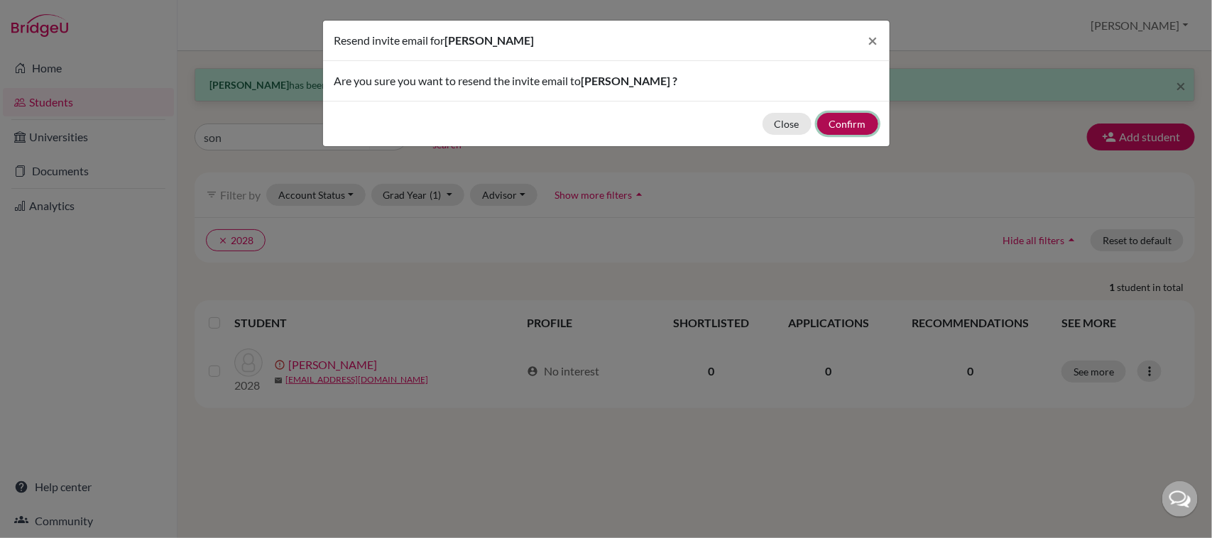
click at [852, 123] on button "Confirm" at bounding box center [847, 124] width 61 height 22
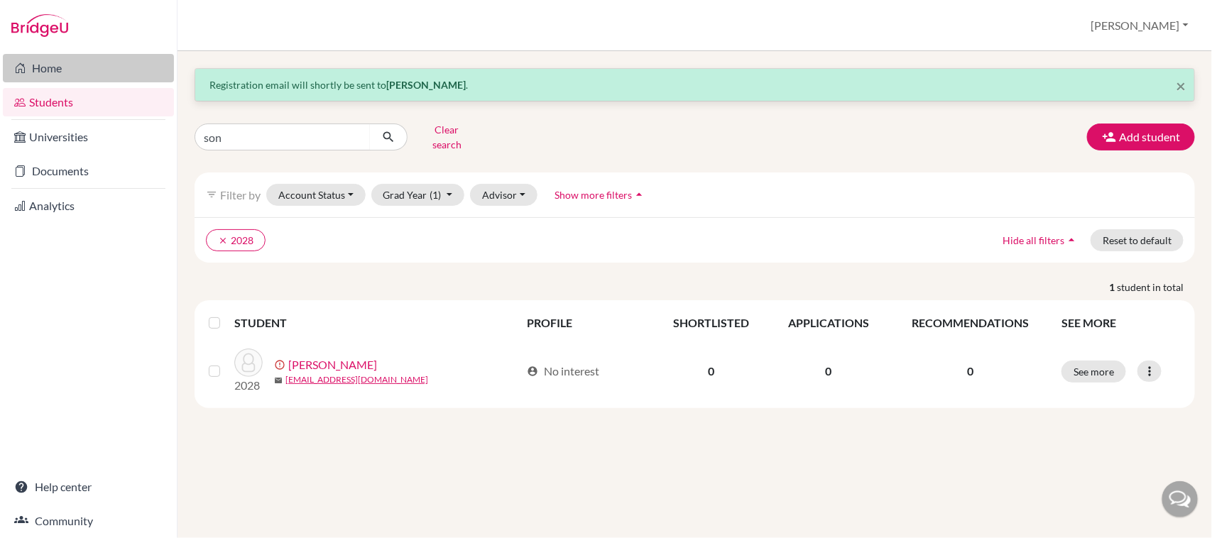
click at [50, 66] on link "Home" at bounding box center [88, 68] width 171 height 28
